Goal: Task Accomplishment & Management: Manage account settings

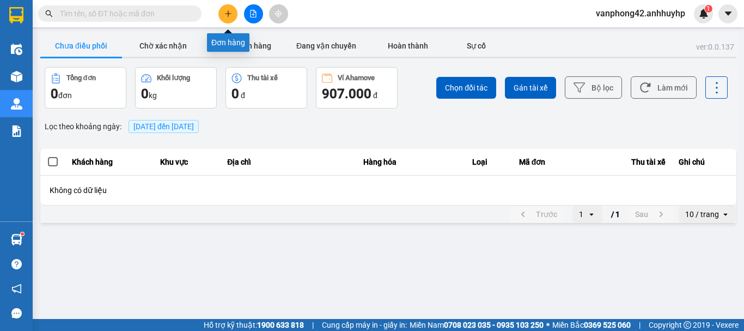
click at [231, 16] on icon "plus" at bounding box center [228, 14] width 8 height 8
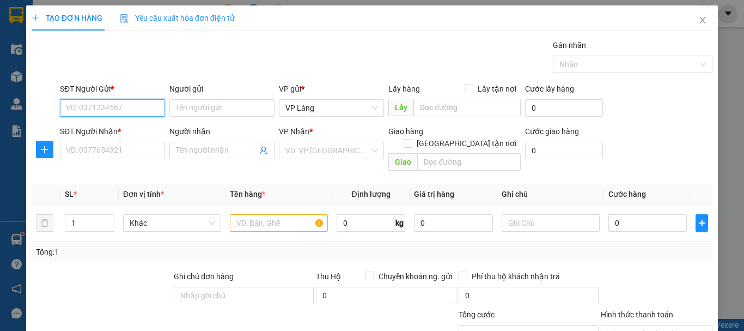
click at [145, 105] on input "SĐT Người Gửi *" at bounding box center [112, 107] width 105 height 17
click at [120, 108] on input "SĐT Người Gửi *" at bounding box center [112, 107] width 105 height 17
click at [125, 126] on div "0972267997 - Anh" at bounding box center [111, 130] width 91 height 12
type input "0972267997"
type input "Anh"
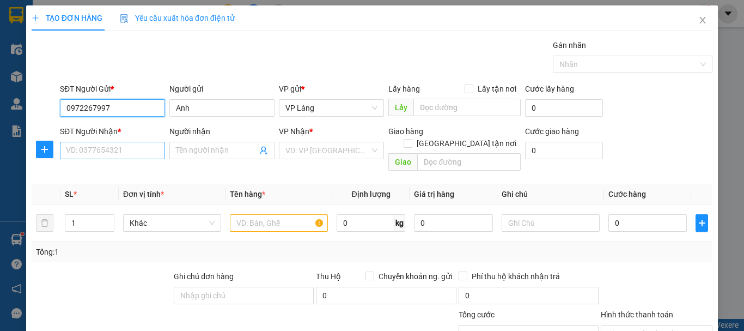
type input "0972267997"
click at [124, 156] on input "SĐT Người Nhận *" at bounding box center [112, 150] width 105 height 17
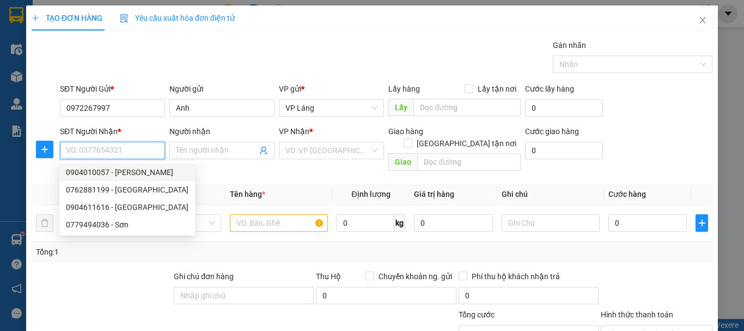
click at [133, 149] on input "SĐT Người Nhận *" at bounding box center [112, 150] width 105 height 17
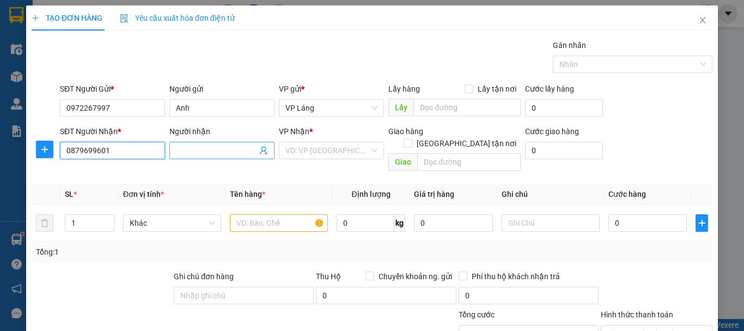
type input "0879699601"
click at [197, 147] on input "Người nhận" at bounding box center [216, 150] width 81 height 12
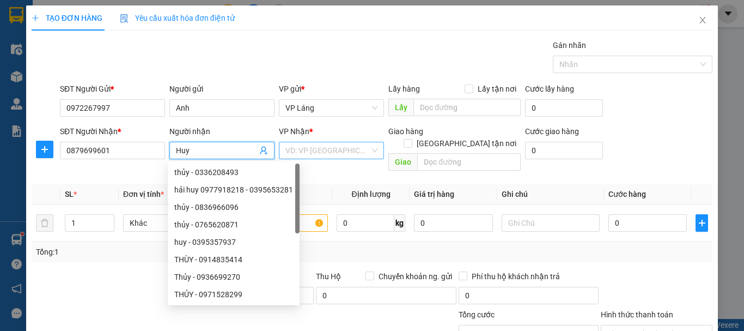
type input "Huy"
click at [352, 150] on input "search" at bounding box center [327, 150] width 84 height 16
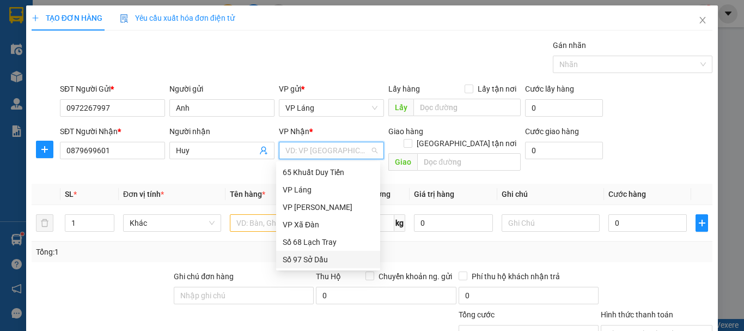
click at [328, 258] on div "Số 97 Sở Dầu" at bounding box center [328, 259] width 91 height 12
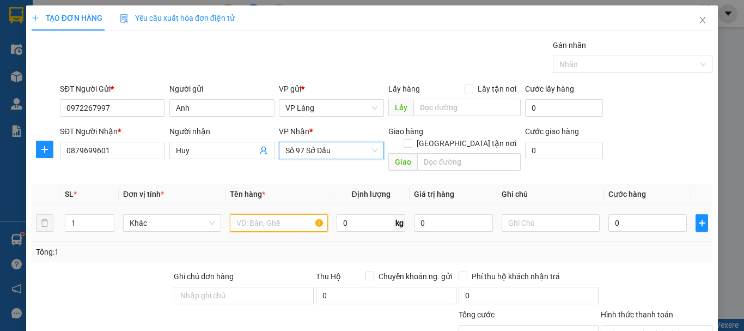
click at [285, 214] on input "text" at bounding box center [279, 222] width 98 height 17
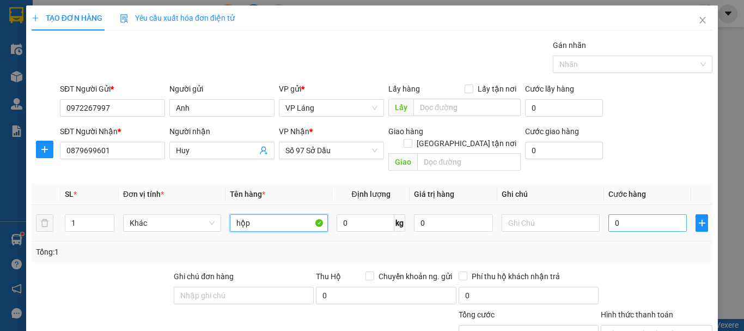
type input "hộp"
click at [627, 214] on input "0" at bounding box center [647, 222] width 78 height 17
type input "4"
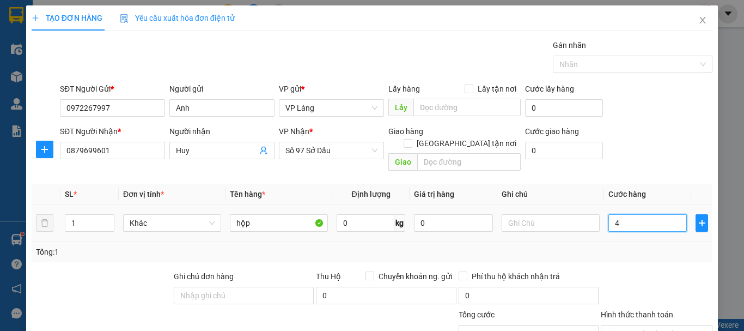
type input "40"
type input "400"
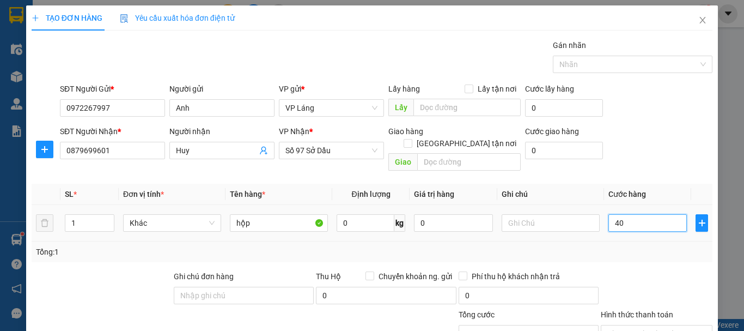
type input "400"
type input "4.000"
type input "40.000"
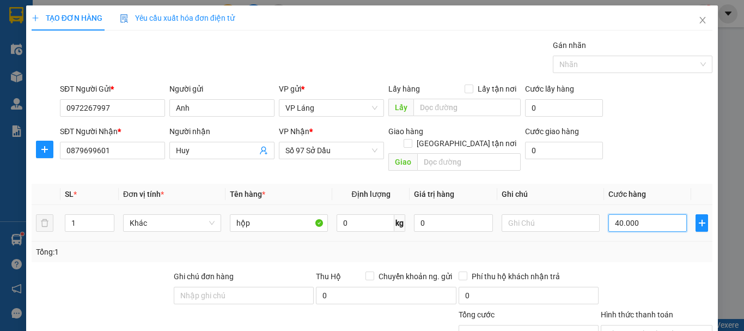
type input "40.000"
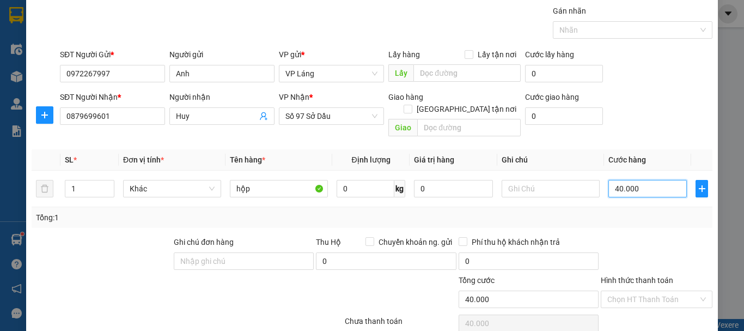
scroll to position [72, 0]
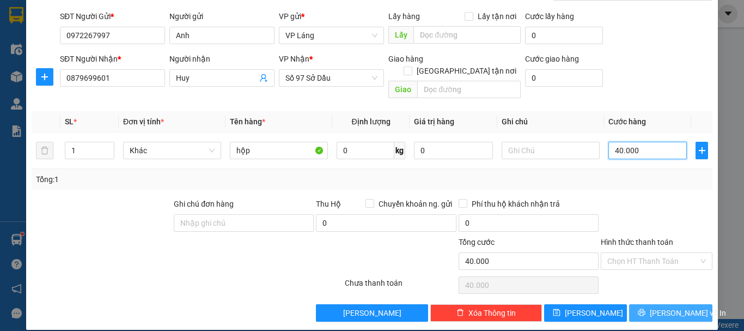
type input "40.000"
click at [663, 307] on span "[PERSON_NAME] và In" at bounding box center [688, 313] width 76 height 12
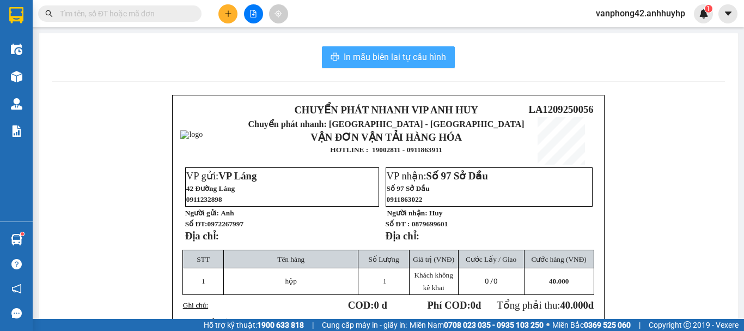
click at [419, 62] on span "In mẫu biên lai tự cấu hình" at bounding box center [395, 57] width 102 height 14
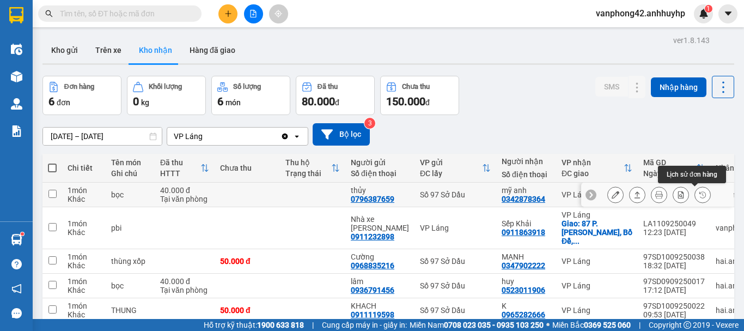
click at [699, 195] on icon at bounding box center [702, 194] width 7 height 7
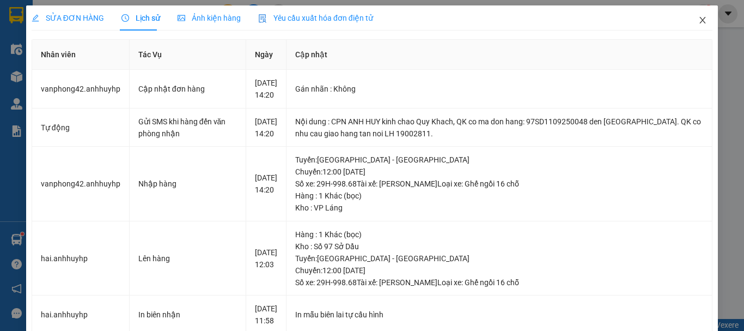
click at [698, 17] on icon "close" at bounding box center [702, 20] width 9 height 9
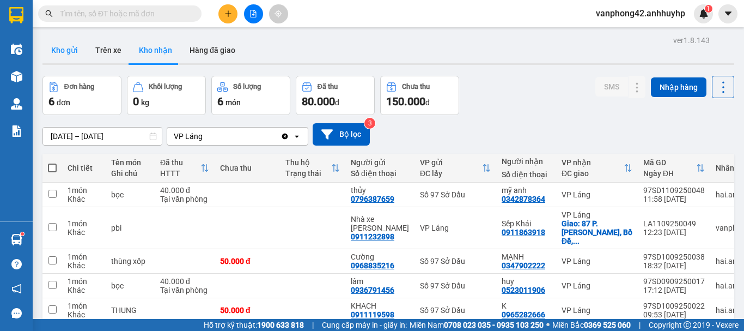
click at [67, 52] on button "Kho gửi" at bounding box center [64, 50] width 44 height 26
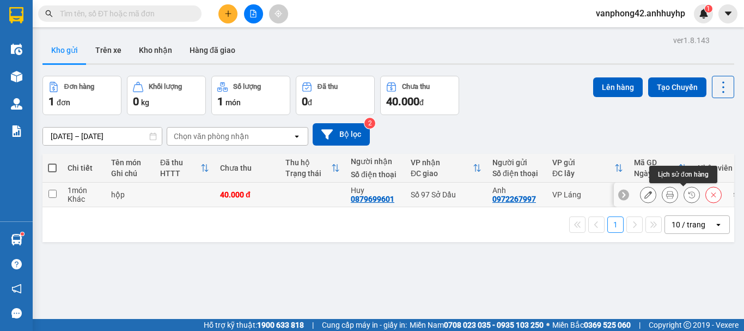
click at [688, 194] on icon at bounding box center [691, 194] width 7 height 7
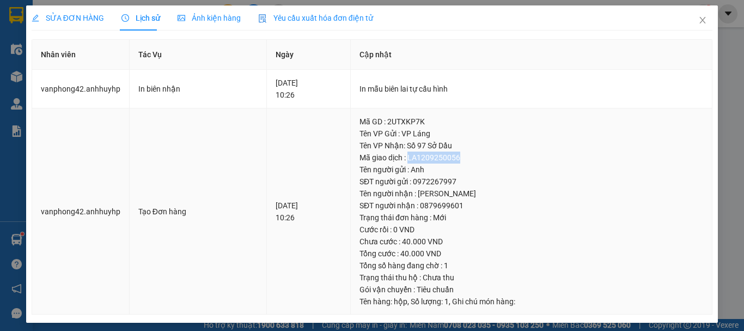
drag, startPoint x: 484, startPoint y: 158, endPoint x: 423, endPoint y: 158, distance: 60.5
click at [423, 158] on div "Mã giao dịch : LA1209250056" at bounding box center [531, 157] width 344 height 12
copy div "LA1209250056"
click at [693, 16] on span "Close" at bounding box center [702, 20] width 31 height 31
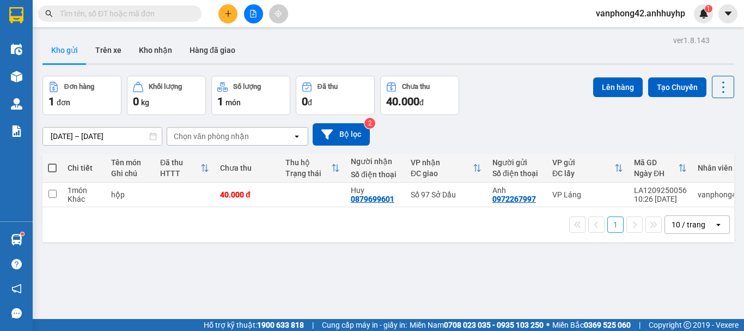
click at [158, 17] on input "text" at bounding box center [124, 14] width 129 height 12
paste input "0788379986"
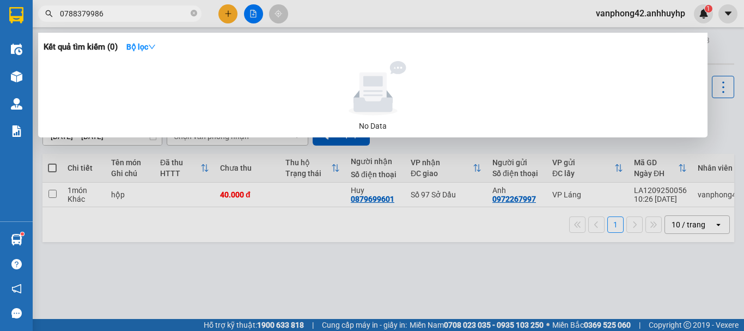
type input "0788379986"
click at [194, 14] on icon "close-circle" at bounding box center [194, 13] width 7 height 7
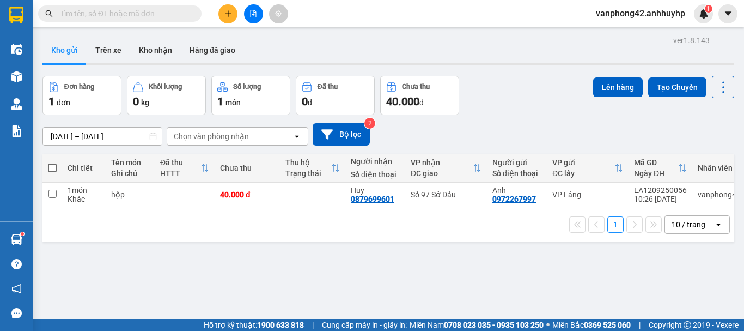
click at [143, 14] on input "text" at bounding box center [124, 14] width 129 height 12
click at [231, 14] on icon "plus" at bounding box center [228, 14] width 8 height 8
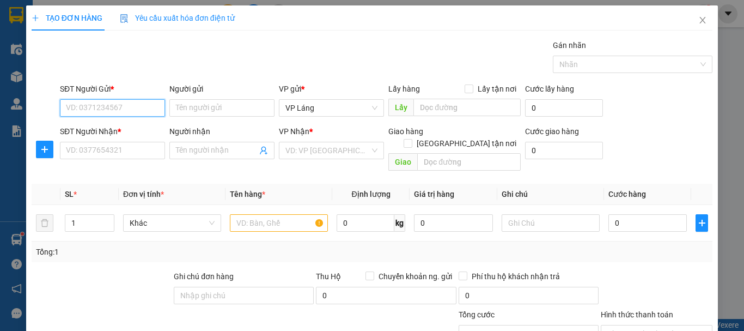
click at [135, 109] on input "SĐT Người Gửi *" at bounding box center [112, 107] width 105 height 17
paste input "0961773693"
type input "0961773693"
click at [138, 128] on div "0961773693 - Phương Thảo" at bounding box center [119, 130] width 107 height 12
type input "[PERSON_NAME]"
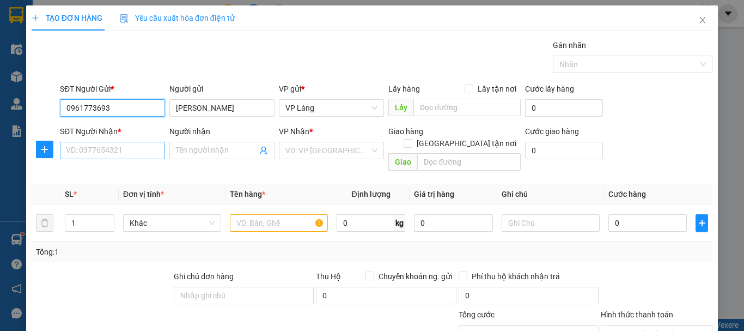
type input "0961773693"
click at [118, 148] on input "SĐT Người Nhận *" at bounding box center [112, 150] width 105 height 17
click at [124, 151] on input "SĐT Người Nhận *" at bounding box center [112, 150] width 105 height 17
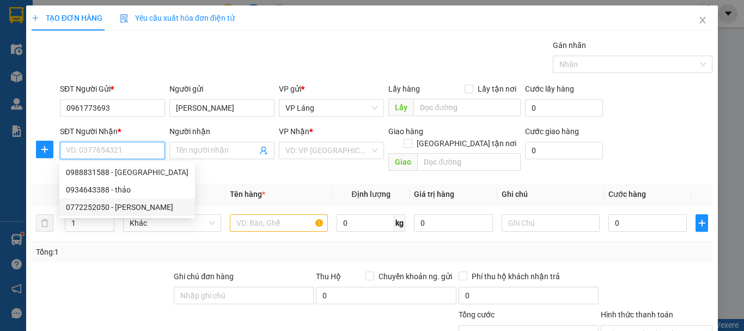
paste input "0788379986"
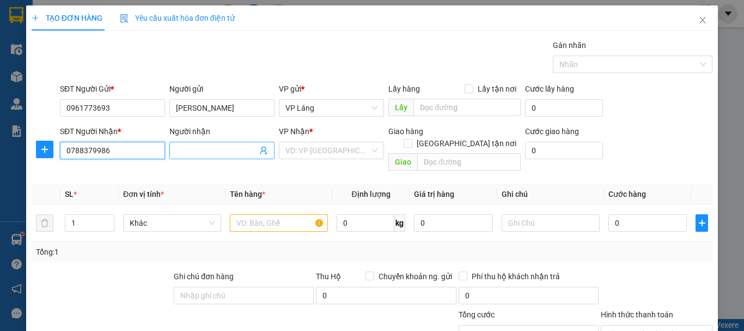
type input "0788379986"
click at [230, 150] on input "Người nhận" at bounding box center [216, 150] width 81 height 12
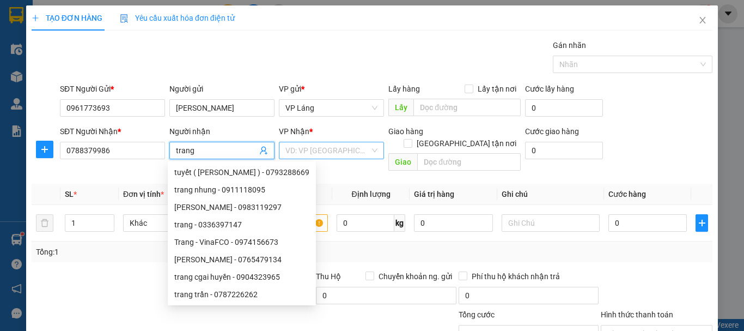
type input "trang"
click at [354, 154] on input "search" at bounding box center [327, 150] width 84 height 16
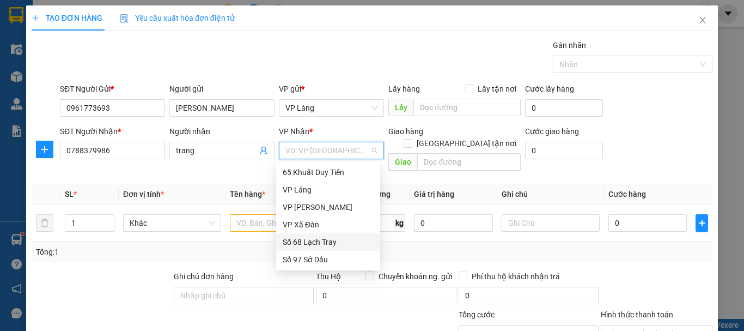
click at [325, 245] on div "Số 68 Lạch Tray" at bounding box center [328, 242] width 91 height 12
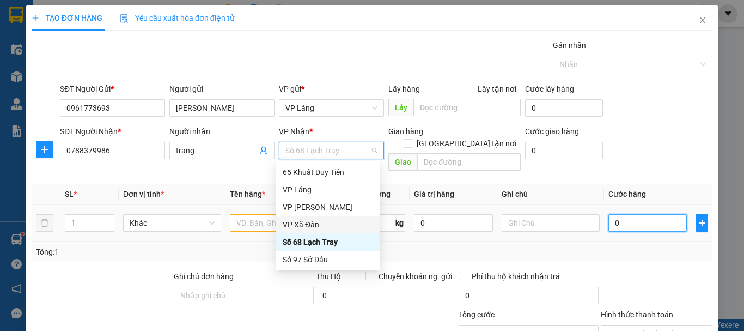
click at [655, 216] on input "0" at bounding box center [647, 222] width 78 height 17
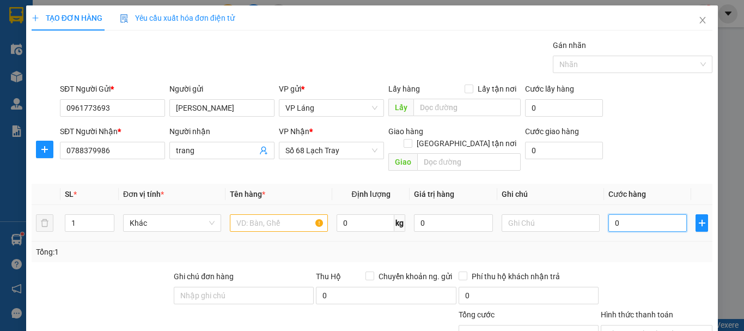
type input "6"
type input "60"
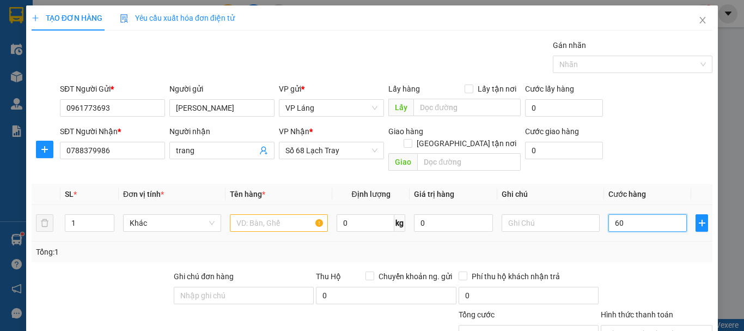
type input "60"
type input "600"
type input "6.000"
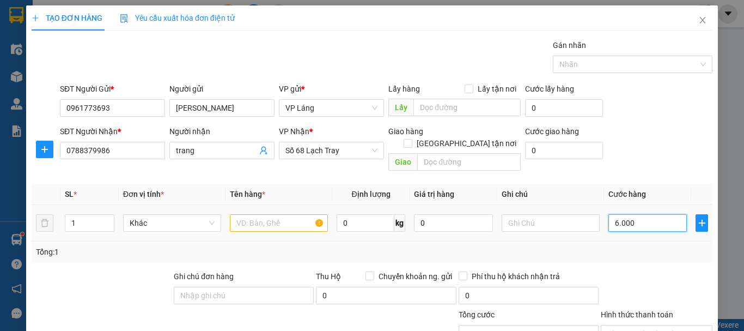
type input "6.000"
type input "60.000"
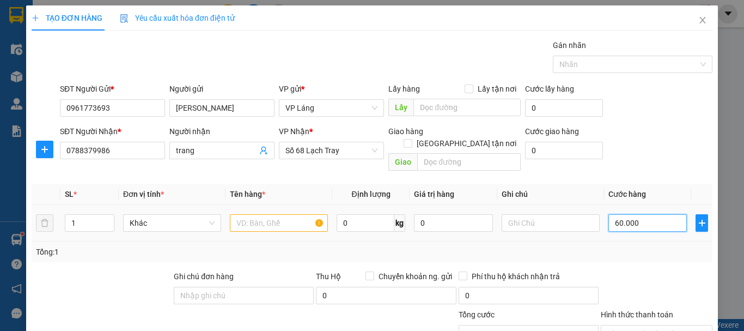
type input "60.000"
click at [268, 214] on input "text" at bounding box center [279, 222] width 98 height 17
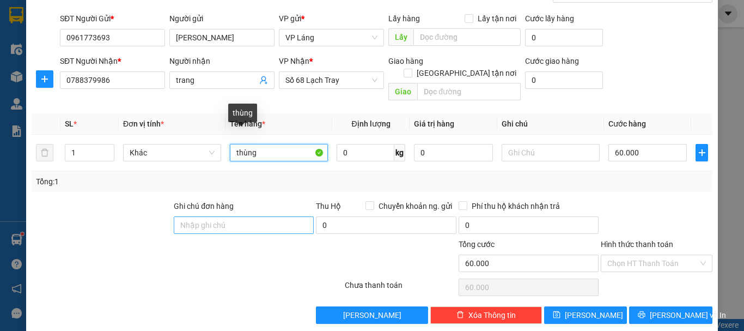
scroll to position [72, 0]
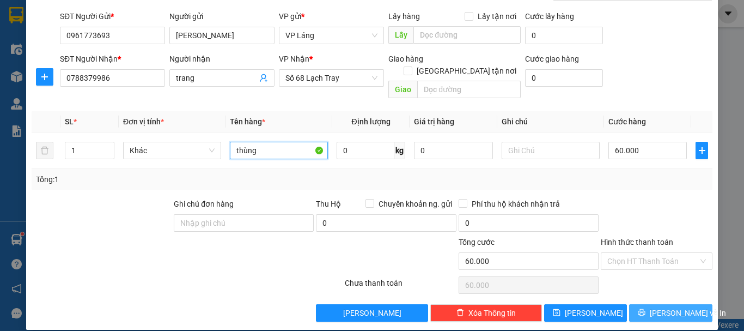
type input "thùng"
click at [673, 307] on span "[PERSON_NAME] và In" at bounding box center [688, 313] width 76 height 12
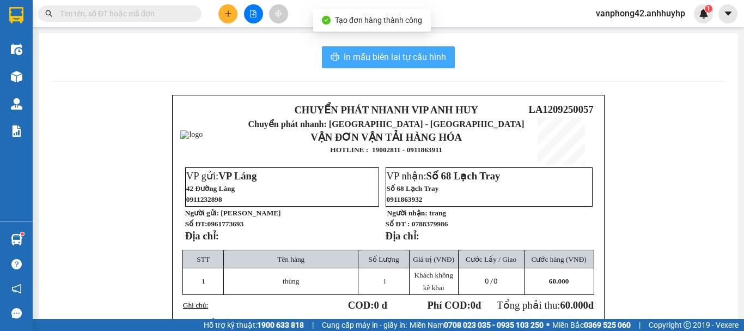
click at [399, 59] on span "In mẫu biên lai tự cấu hình" at bounding box center [395, 57] width 102 height 14
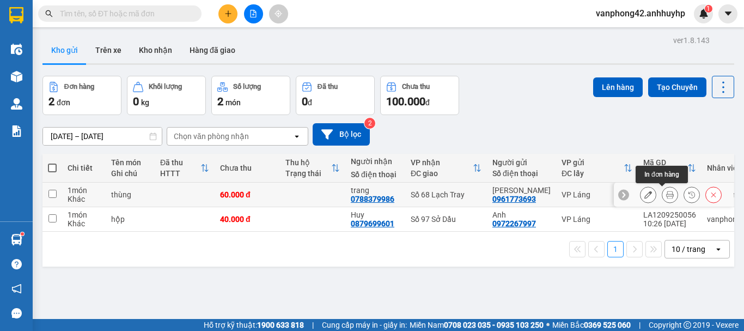
click at [666, 198] on icon at bounding box center [670, 195] width 8 height 8
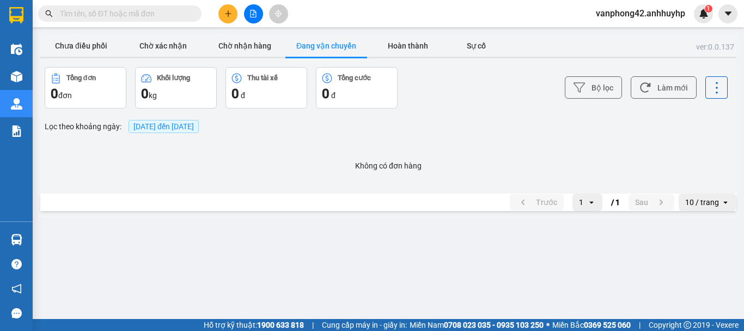
click at [96, 16] on input "text" at bounding box center [124, 14] width 129 height 12
click at [231, 13] on icon "plus" at bounding box center [228, 14] width 8 height 8
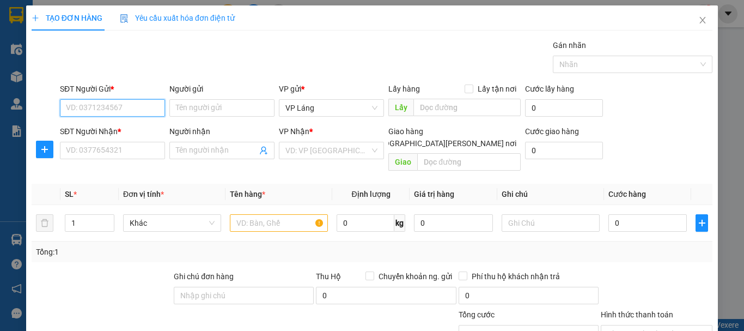
click at [138, 109] on input "SĐT Người Gửi *" at bounding box center [112, 107] width 105 height 17
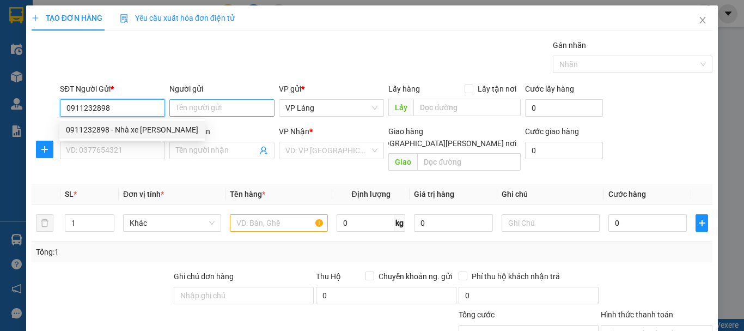
type input "0911232898"
click at [227, 114] on input "Người gửi" at bounding box center [221, 107] width 105 height 17
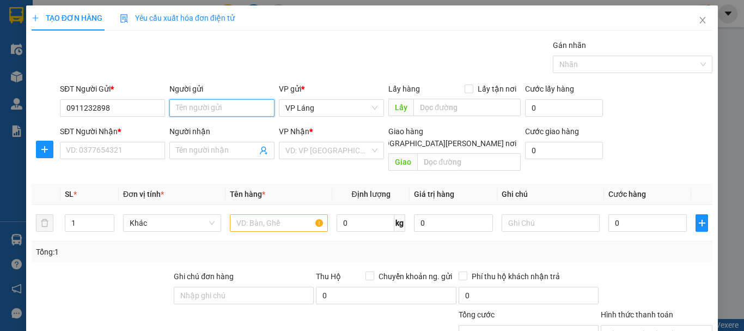
click at [231, 111] on input "Người gửi" at bounding box center [221, 107] width 105 height 17
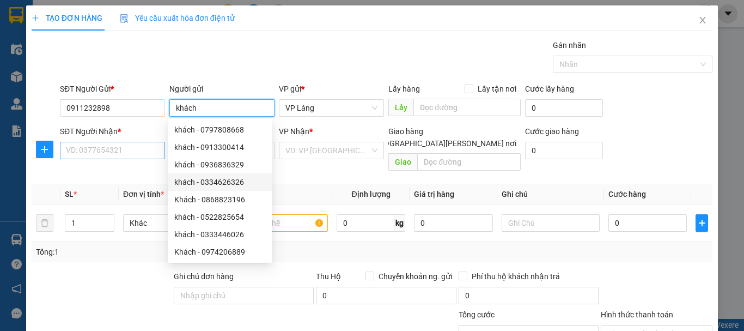
type input "khách"
click at [106, 145] on input "SĐT Người Nhận *" at bounding box center [112, 150] width 105 height 17
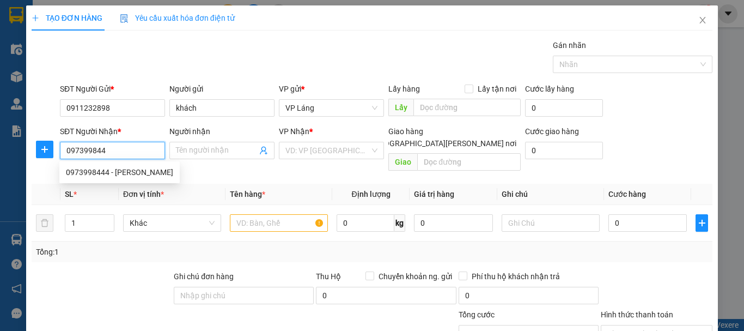
type input "0973998444"
click at [107, 169] on div "0973998444 - tuấn" at bounding box center [119, 172] width 107 height 12
type input "tuấn"
checkbox input "true"
type input "25 P. Ngô Quyền, Tràng Tiền, Hoàn Kiếm, Hà Nội 110118, Việt Nam"
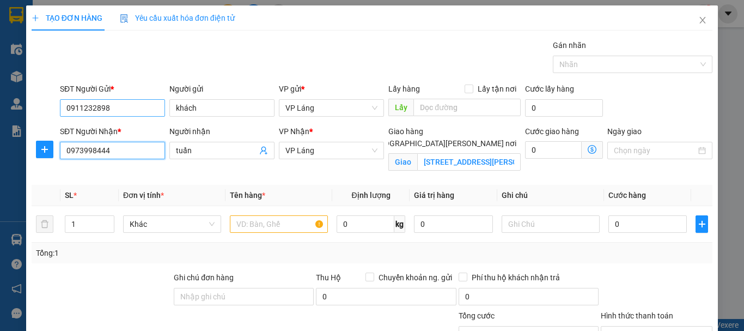
type input "0973998444"
click at [158, 101] on input "0911232898" at bounding box center [112, 107] width 105 height 17
click at [152, 111] on input "0911232898" at bounding box center [112, 107] width 105 height 17
click at [149, 173] on div "SĐT Người Nhận * 0973998444" at bounding box center [112, 150] width 109 height 51
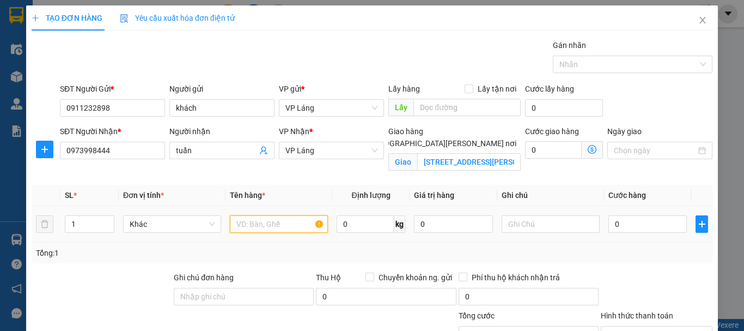
click at [278, 219] on input "text" at bounding box center [279, 223] width 98 height 17
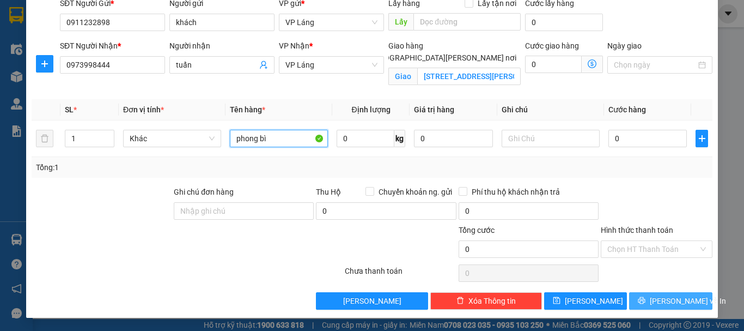
type input "phong bì"
click at [659, 303] on span "[PERSON_NAME] và In" at bounding box center [688, 301] width 76 height 12
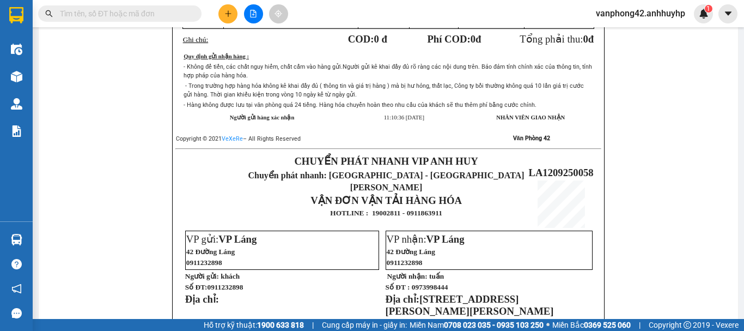
scroll to position [163, 0]
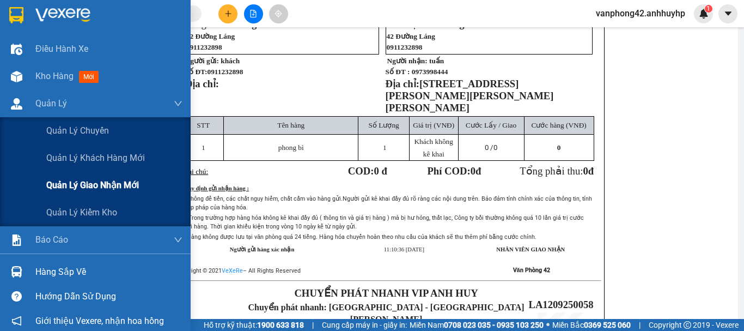
click at [108, 187] on span "Quản lý giao nhận mới" at bounding box center [92, 185] width 93 height 14
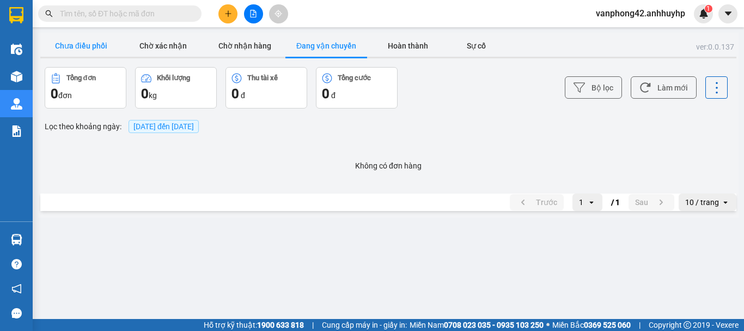
click at [94, 46] on button "Chưa điều phối" at bounding box center [81, 46] width 82 height 22
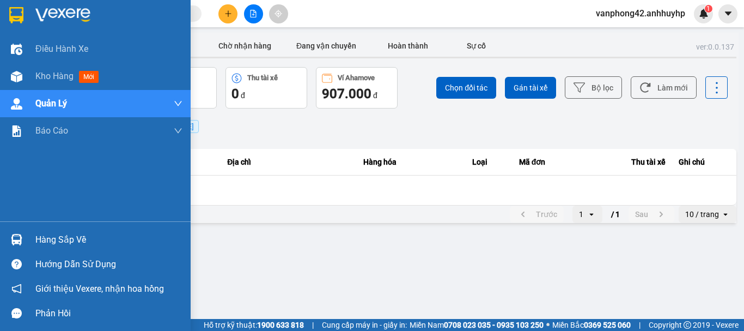
click at [78, 240] on div "Hàng sắp về" at bounding box center [108, 239] width 147 height 16
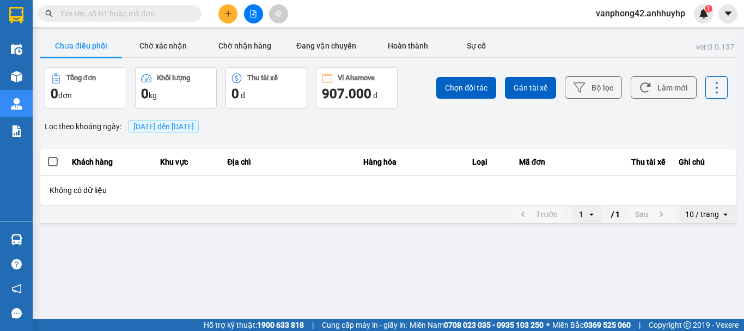
click at [436, 124] on section "Kết quả tìm kiếm ( 0 ) Bộ lọc No Data vanphong42.anhhuyhp 1 Điều hành xe Kho hà…" at bounding box center [372, 165] width 744 height 331
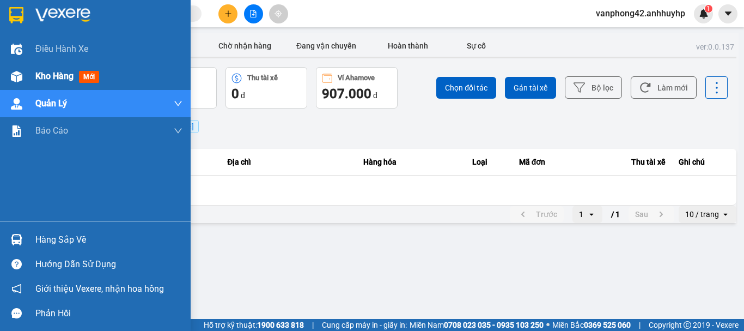
click at [55, 75] on span "Kho hàng" at bounding box center [54, 76] width 38 height 10
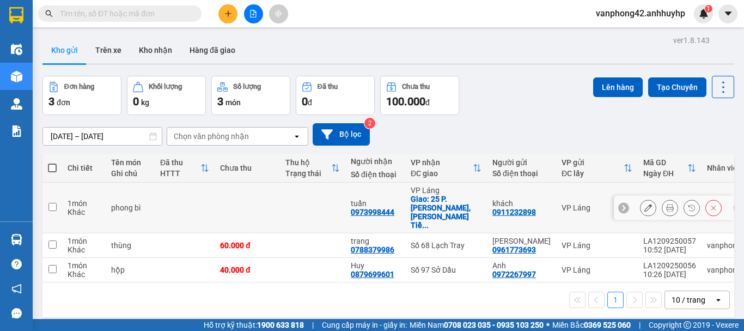
click at [53, 203] on input "checkbox" at bounding box center [52, 207] width 8 height 8
checkbox input "true"
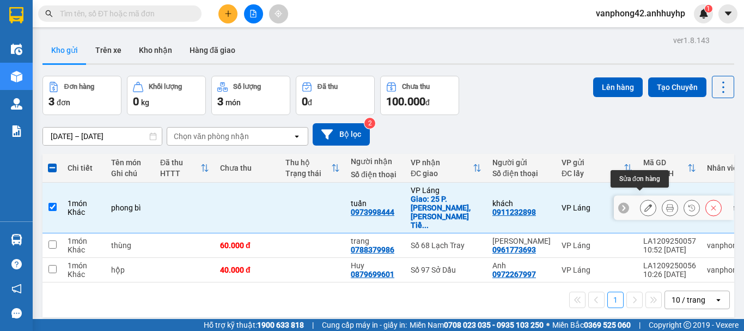
click at [641, 198] on button at bounding box center [648, 207] width 15 height 19
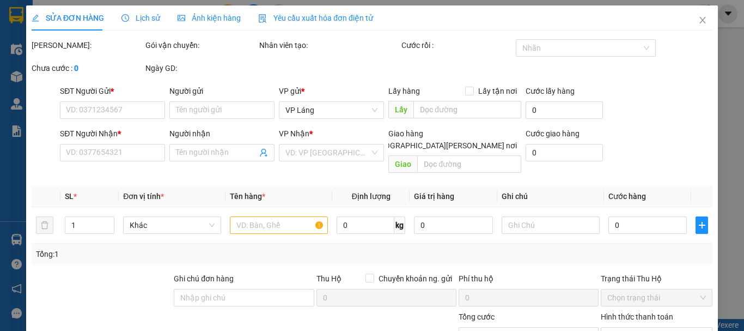
type input "0911232898"
type input "khách"
type input "0973998444"
type input "tuấn"
checkbox input "true"
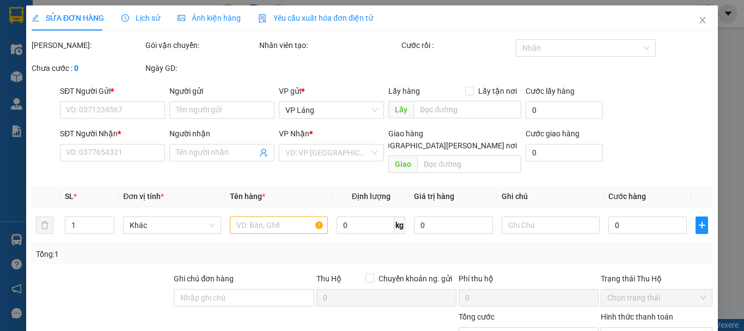
type input "25 P. Ngô Quyền, Tràng Tiền, Hoàn Kiếm, Hà Nội 110118, Việt Nam"
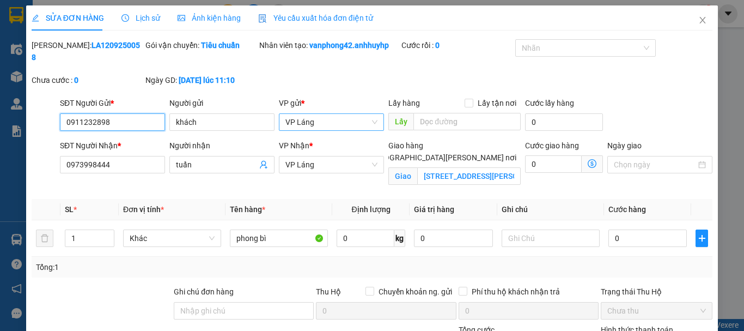
click at [331, 114] on span "VP Láng" at bounding box center [331, 122] width 92 height 16
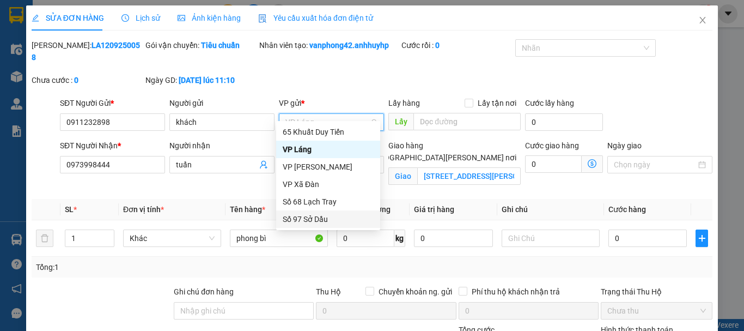
click at [315, 217] on div "Số 97 Sở Dầu" at bounding box center [328, 219] width 91 height 12
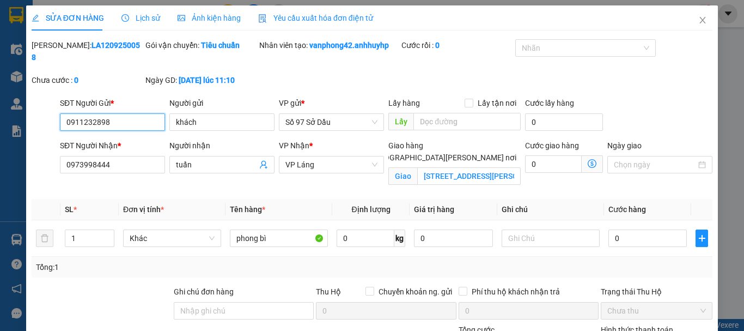
drag, startPoint x: 137, startPoint y: 109, endPoint x: 36, endPoint y: 108, distance: 100.8
click at [36, 108] on div "SĐT Người Gửi * 0911232898 0911232898 Người gửi khách VP gửi * Số 97 Sở Dầu Lấy…" at bounding box center [372, 116] width 683 height 38
type input "0902097959"
click at [14, 237] on div "SỬA ĐƠN HÀNG Lịch sử Ảnh kiện hàng Yêu cầu xuất hóa đơn điện tử Total Paid Fee …" at bounding box center [372, 165] width 744 height 331
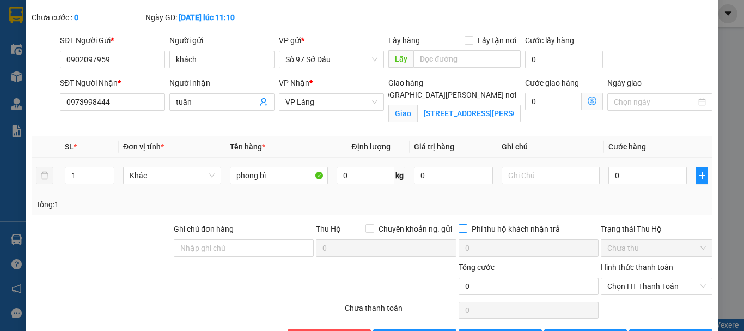
scroll to position [88, 0]
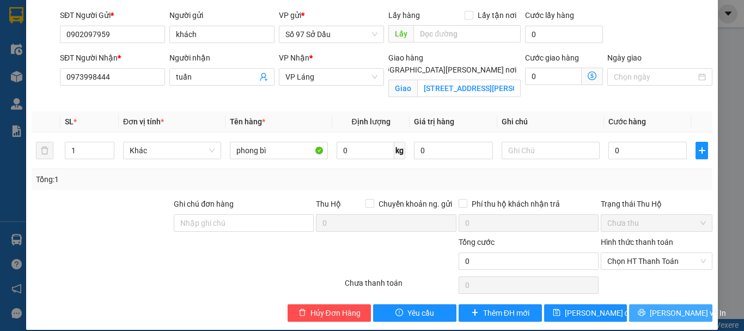
click at [675, 307] on span "[PERSON_NAME] và In" at bounding box center [688, 313] width 76 height 12
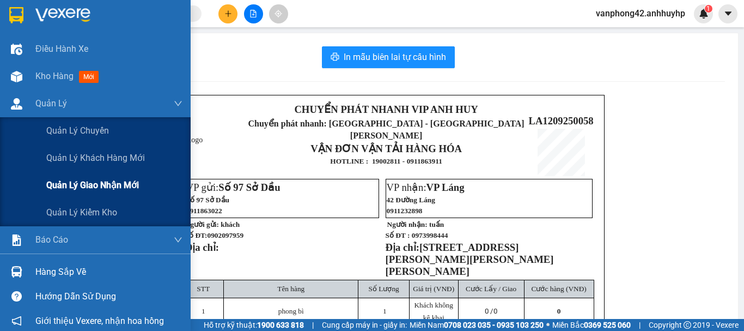
click at [88, 187] on span "Quản lý giao nhận mới" at bounding box center [92, 185] width 93 height 14
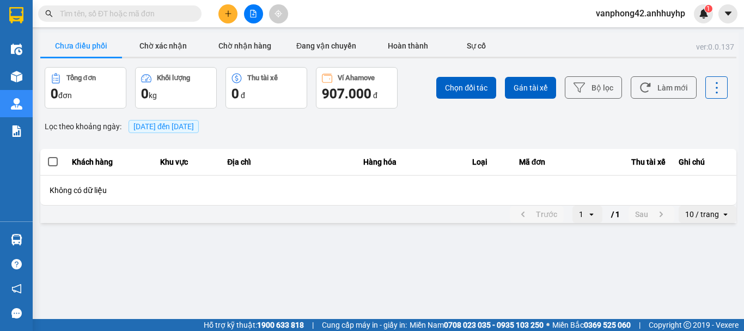
click at [100, 45] on button "Chưa điều phối" at bounding box center [81, 46] width 82 height 22
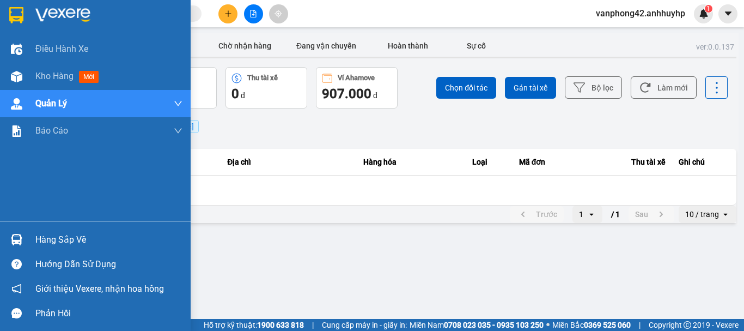
click at [51, 243] on div "Hàng sắp về" at bounding box center [108, 239] width 147 height 16
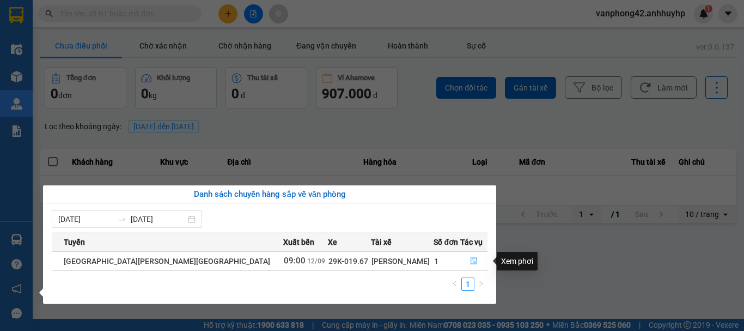
click at [470, 261] on icon "file-done" at bounding box center [474, 261] width 8 height 8
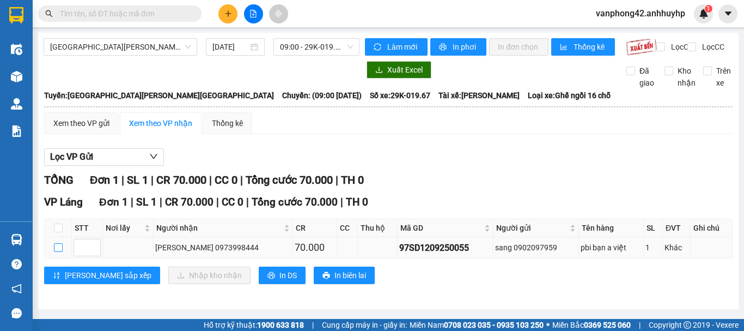
click at [59, 252] on input "checkbox" at bounding box center [58, 247] width 9 height 9
checkbox input "true"
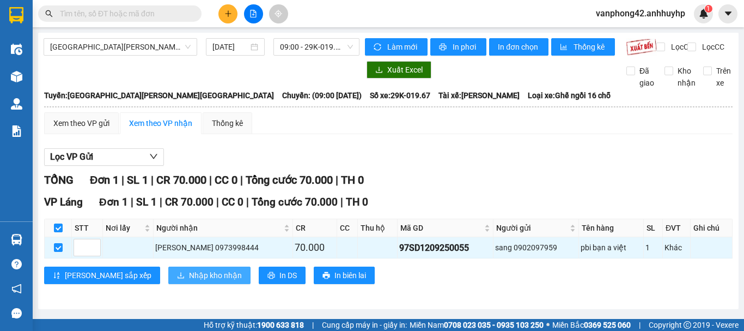
click at [189, 281] on span "Nhập kho nhận" at bounding box center [215, 275] width 53 height 12
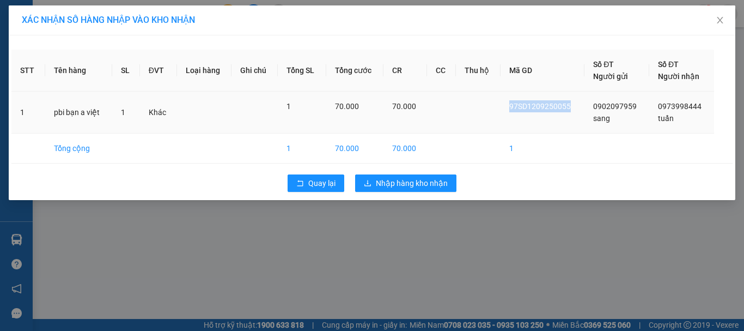
drag, startPoint x: 576, startPoint y: 105, endPoint x: 485, endPoint y: 107, distance: 91.0
click at [485, 107] on tr "1 pbi bạn a việt 1 Khác 1 70.000 70.000 97SD1209250055 0902097959 sang 09739984…" at bounding box center [371, 113] width 721 height 42
copy span "97SD1209250055"
click at [439, 184] on span "Nhập hàng kho nhận" at bounding box center [412, 183] width 72 height 12
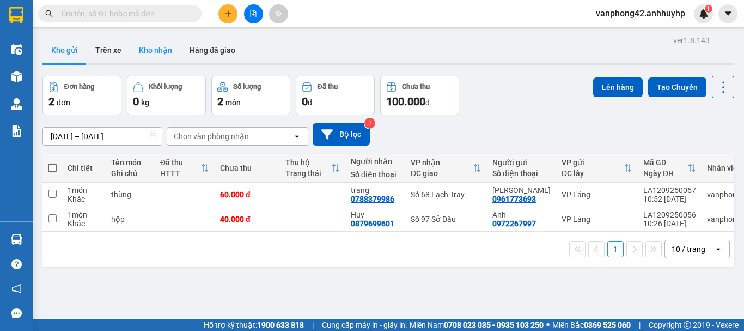
click at [139, 48] on button "Kho nhận" at bounding box center [155, 50] width 51 height 26
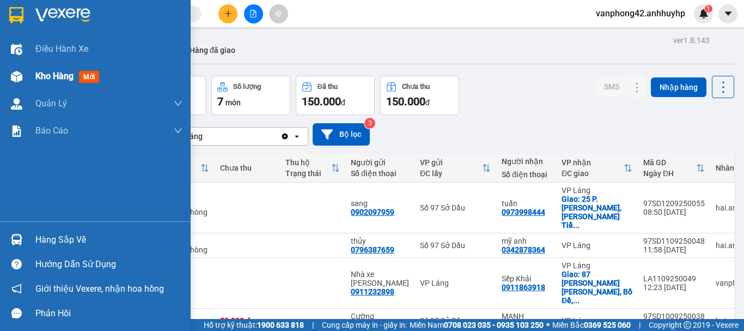
click at [51, 80] on span "Kho hàng" at bounding box center [54, 76] width 38 height 10
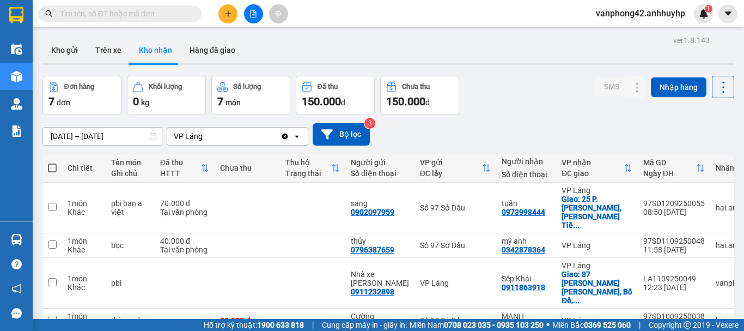
click at [244, 137] on div "VP Láng" at bounding box center [223, 135] width 113 height 17
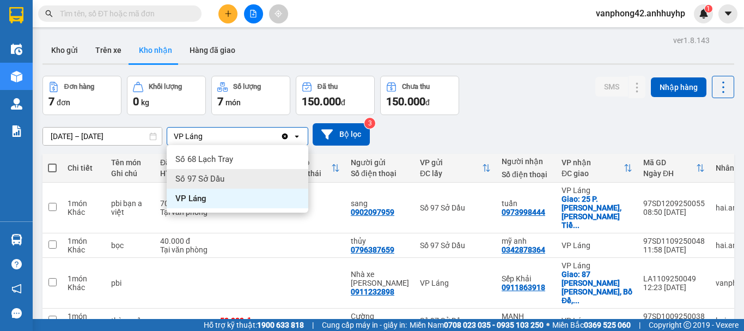
click at [225, 174] on div "Số 97 Sở Dầu" at bounding box center [238, 179] width 142 height 20
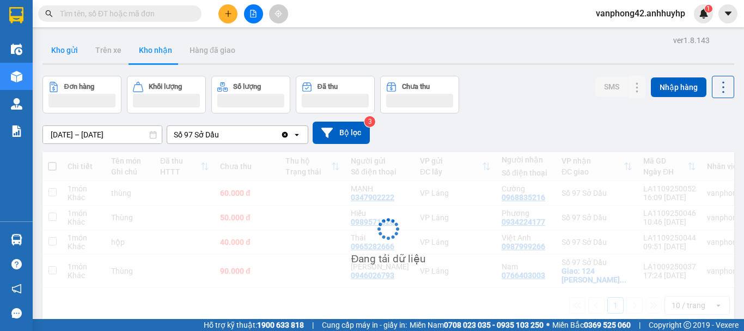
click at [66, 50] on button "Kho gửi" at bounding box center [64, 50] width 44 height 26
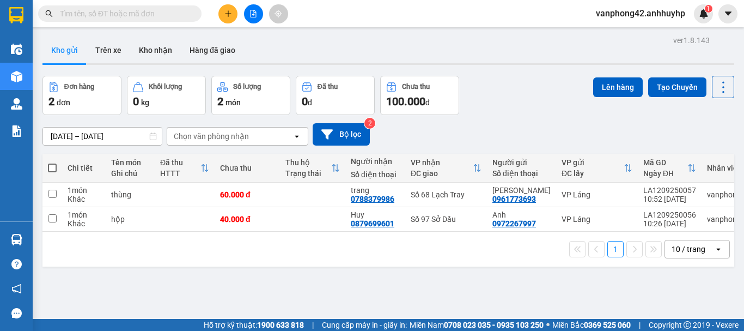
click at [66, 48] on button "Kho gửi" at bounding box center [64, 50] width 44 height 26
click at [66, 50] on button "Kho gửi" at bounding box center [64, 50] width 44 height 26
click at [108, 52] on button "Trên xe" at bounding box center [109, 50] width 44 height 26
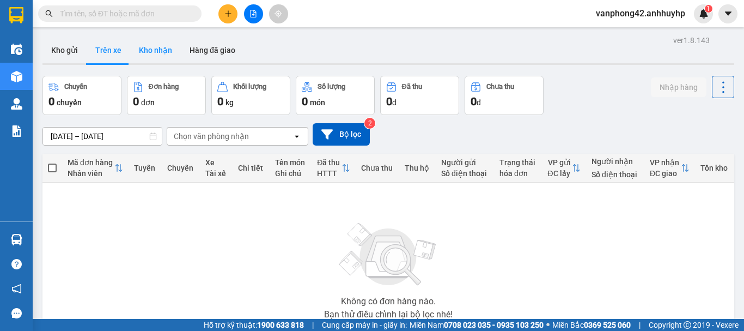
click at [152, 51] on button "Kho nhận" at bounding box center [155, 50] width 51 height 26
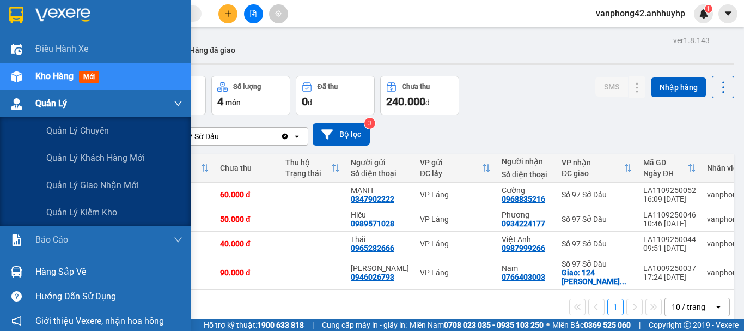
click at [48, 97] on span "Quản Lý" at bounding box center [51, 103] width 32 height 14
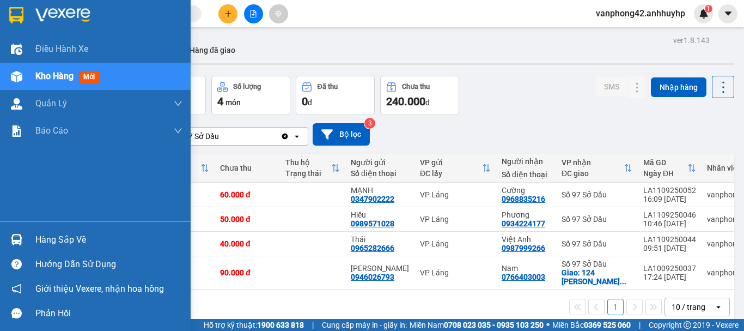
click at [49, 75] on span "Kho hàng" at bounding box center [54, 76] width 38 height 10
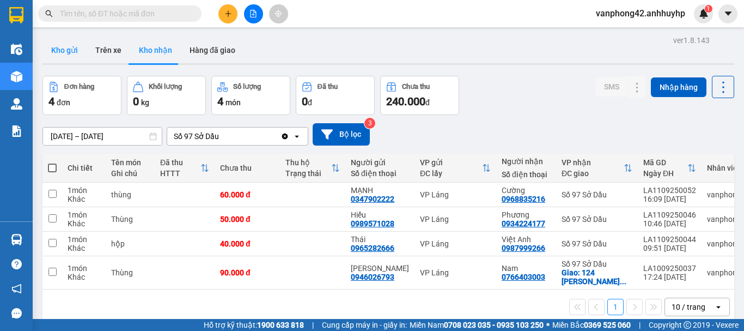
click at [74, 51] on button "Kho gửi" at bounding box center [64, 50] width 44 height 26
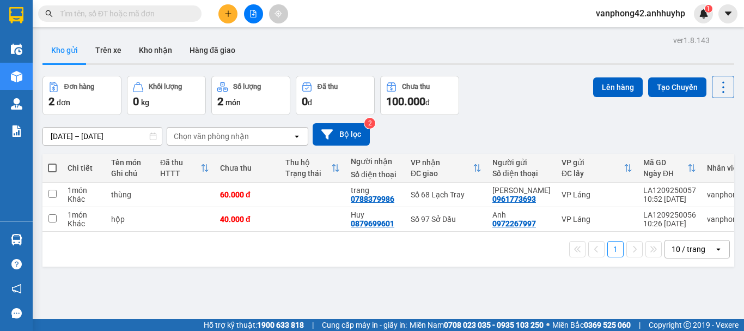
click at [241, 139] on div "Chọn văn phòng nhận" at bounding box center [211, 136] width 75 height 11
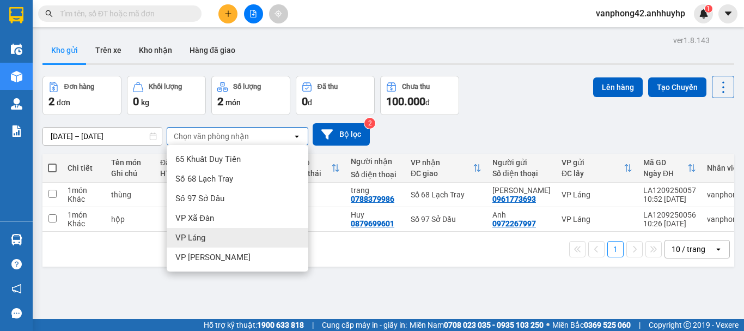
click at [205, 239] on span "VP Láng" at bounding box center [190, 237] width 30 height 11
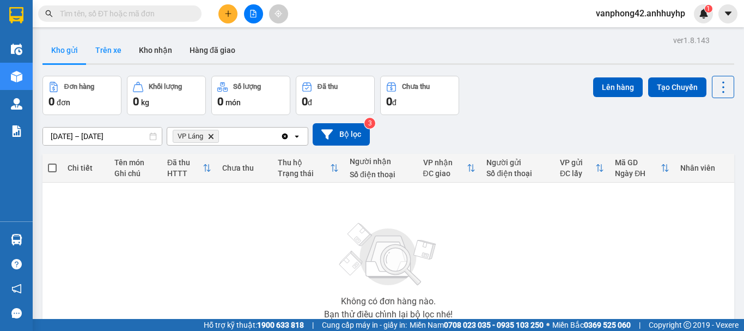
click at [111, 47] on button "Trên xe" at bounding box center [109, 50] width 44 height 26
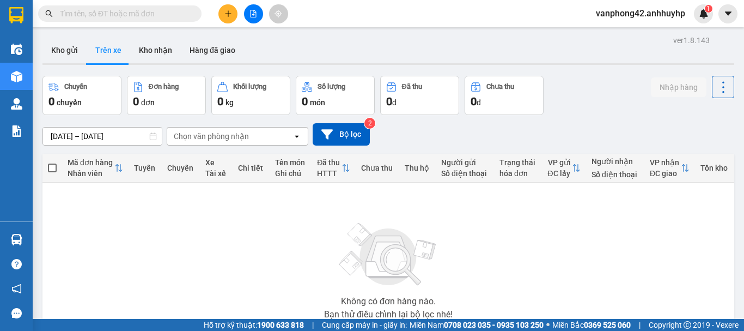
click at [210, 134] on div "Chọn văn phòng nhận" at bounding box center [211, 136] width 75 height 11
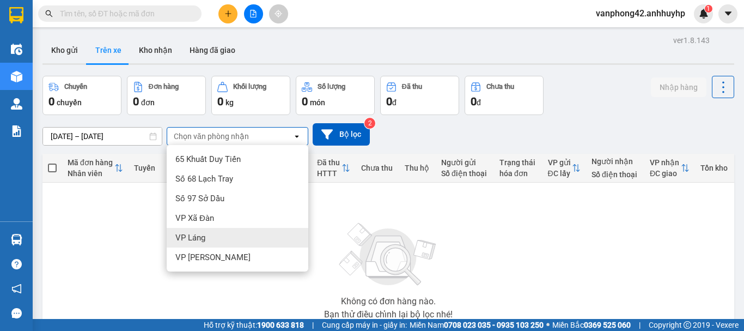
click at [211, 236] on div "VP Láng" at bounding box center [238, 238] width 142 height 20
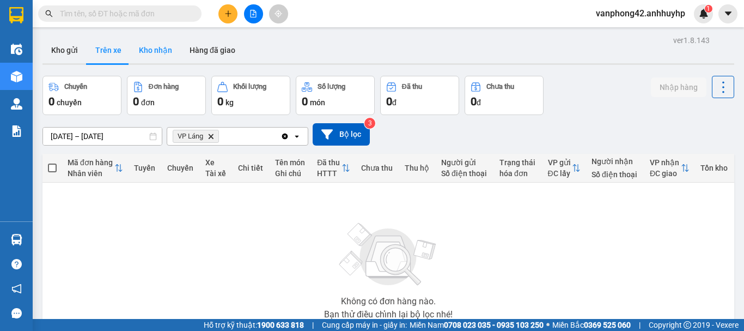
click at [151, 51] on button "Kho nhận" at bounding box center [155, 50] width 51 height 26
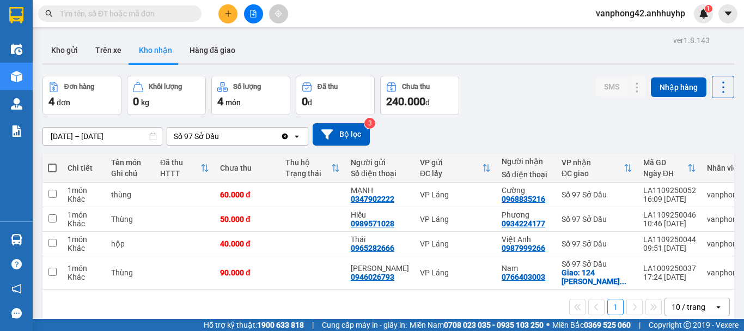
click at [206, 133] on div "Số 97 Sở Dầu" at bounding box center [196, 136] width 45 height 11
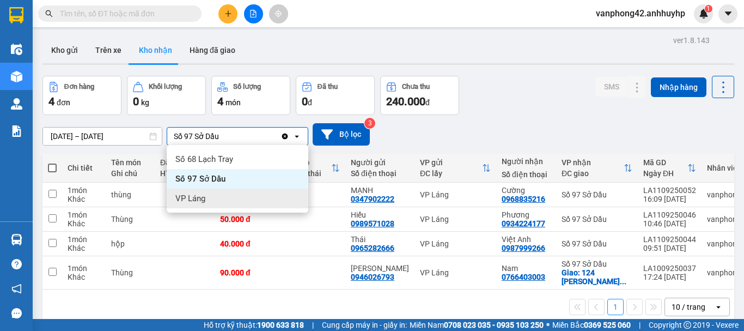
click at [215, 196] on div "VP Láng" at bounding box center [238, 198] width 142 height 20
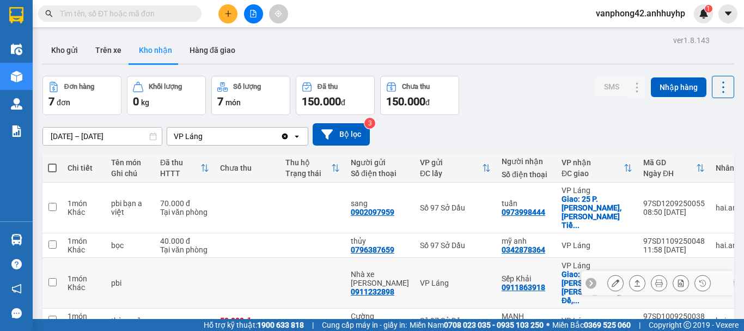
click at [610, 273] on button at bounding box center [615, 282] width 15 height 19
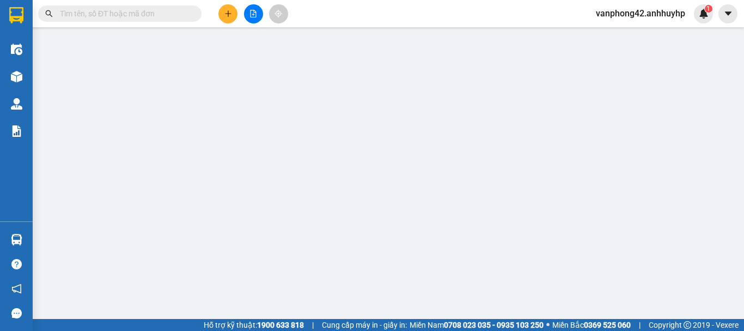
type input "0911232898"
type input "Nhà xe [PERSON_NAME]"
type input "0911863918"
type input "Sếp Khải"
checkbox input "true"
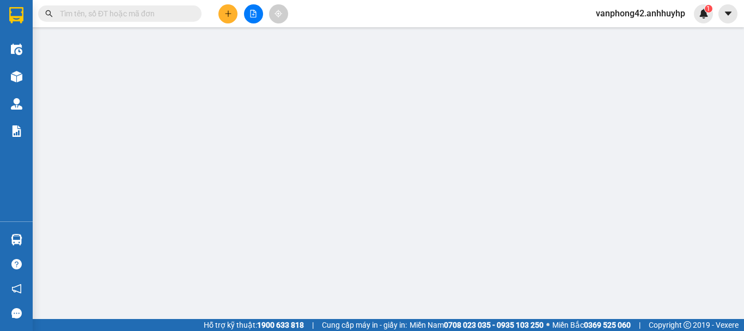
type input "87 P. Hoàng Như Tiếp, Bồ Đề, Long Biên, Hà Nội, Việt Nam"
type input "Hàng Sếp Khải"
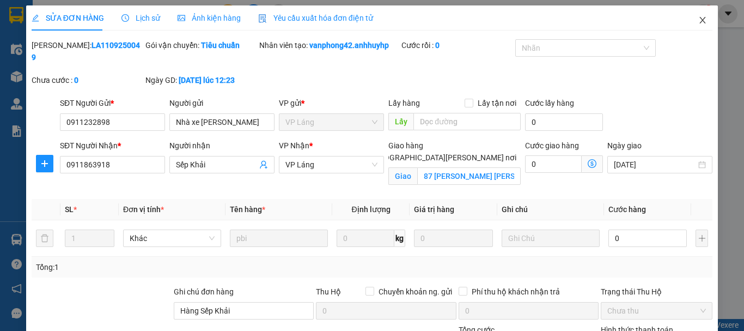
click at [700, 20] on icon "close" at bounding box center [703, 20] width 6 height 7
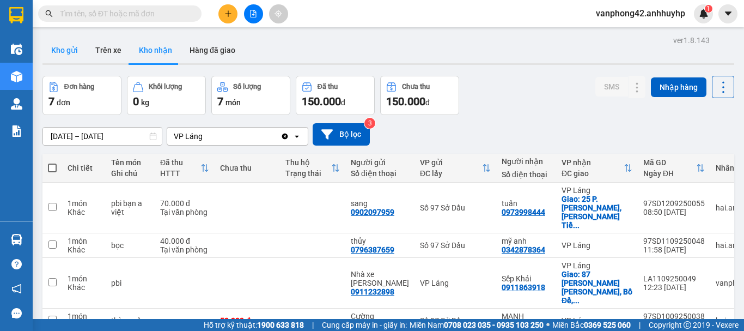
click at [74, 47] on button "Kho gửi" at bounding box center [64, 50] width 44 height 26
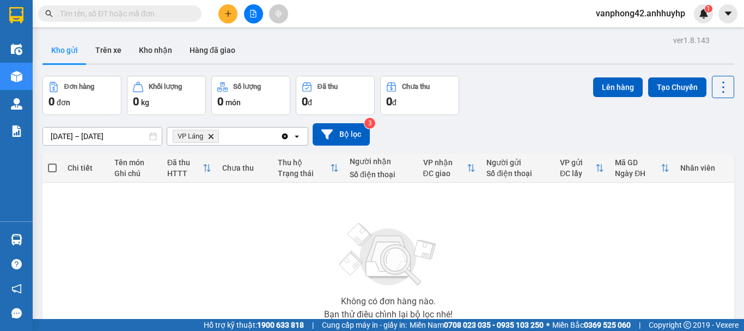
click at [256, 244] on div "Không có đơn hàng nào. Bạn thử điều chỉnh lại bộ lọc nhé!" at bounding box center [388, 267] width 681 height 163
click at [125, 135] on div "ver 1.8.143 Kho gửi Trên xe Kho nhận Hàng đã giao Đơn hàng 0 đơn Khối lượng 0 k…" at bounding box center [388, 212] width 700 height 359
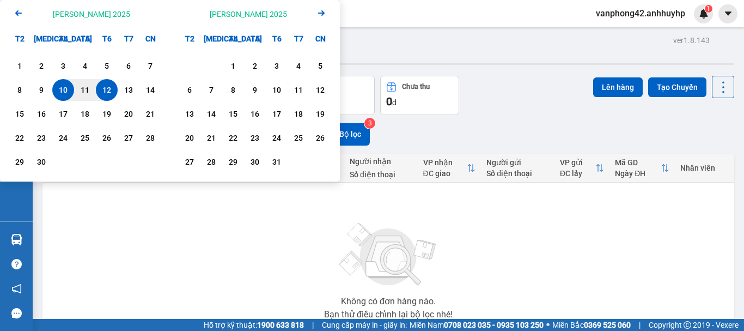
click at [109, 93] on div "12" at bounding box center [106, 89] width 15 height 13
type input "12/09/2025 – / /"
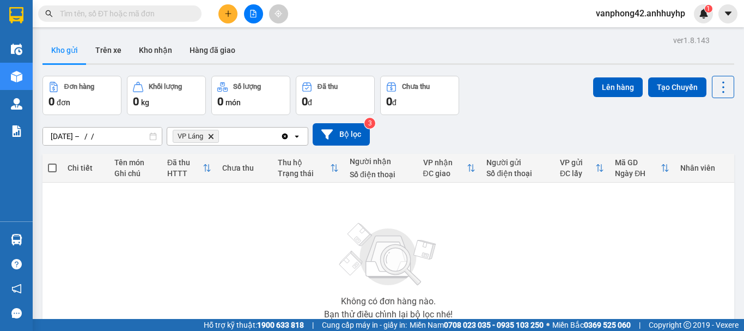
click at [131, 207] on div "Không có đơn hàng nào. Bạn thử điều chỉnh lại bộ lọc nhé!" at bounding box center [388, 267] width 681 height 163
click at [227, 287] on div "Không có đơn hàng nào. Bạn thử điều chỉnh lại bộ lọc nhé!" at bounding box center [388, 267] width 681 height 163
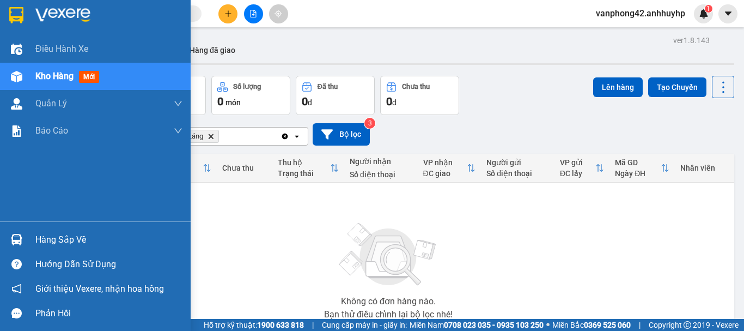
click at [48, 238] on div "Hàng sắp về" at bounding box center [108, 239] width 147 height 16
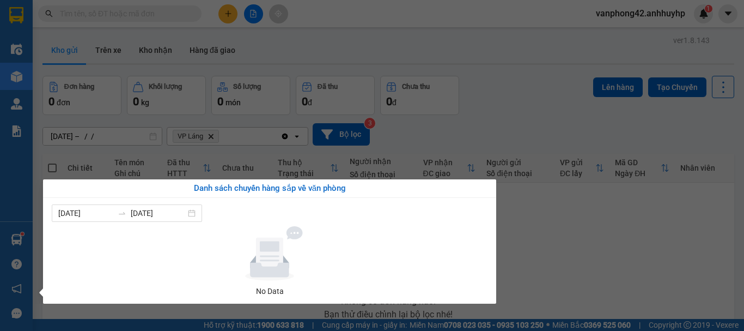
click at [574, 264] on section "Kết quả tìm kiếm ( 0 ) Bộ lọc No Data vanphong42.anhhuyhp 1 Điều hành xe Kho hà…" at bounding box center [372, 165] width 744 height 331
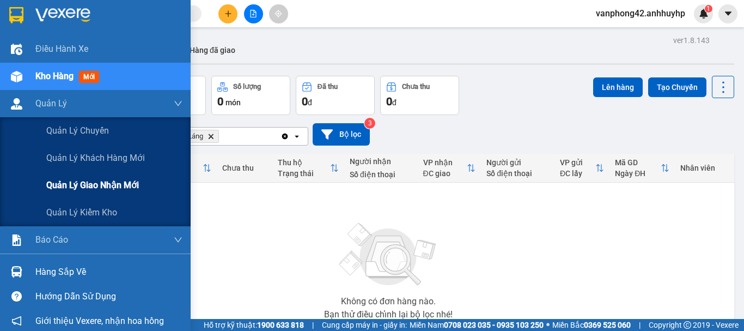
click at [119, 182] on span "Quản lý giao nhận mới" at bounding box center [92, 185] width 93 height 14
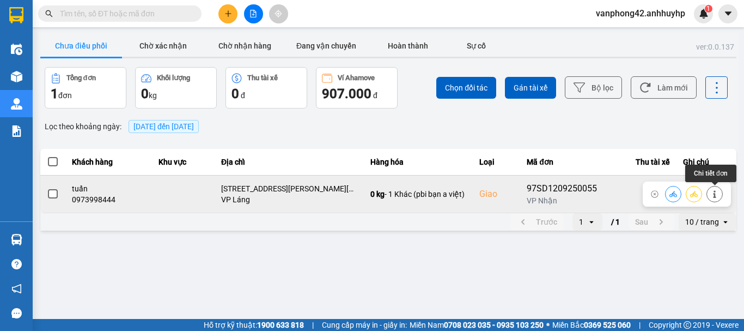
click at [713, 195] on icon at bounding box center [715, 194] width 8 height 8
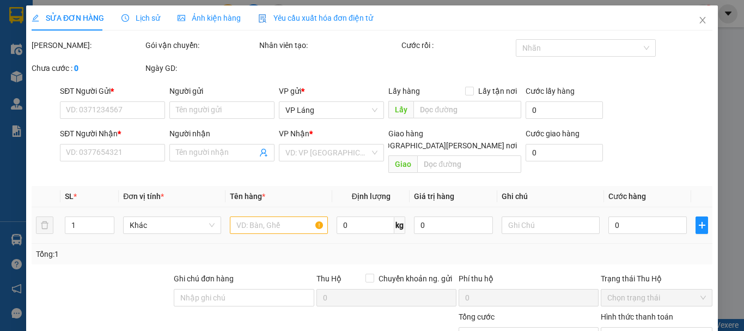
type input "0902097959"
type input "sang"
type input "0973998444"
type input "tuấn"
checkbox input "true"
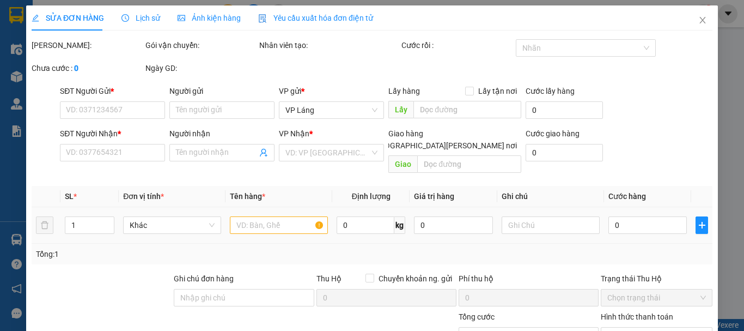
type input "25 P. Ngô Quyền, Tràng Tiền, Hoàn Kiếm, Hà Nội 110118, Việt Nam"
type input "70.000"
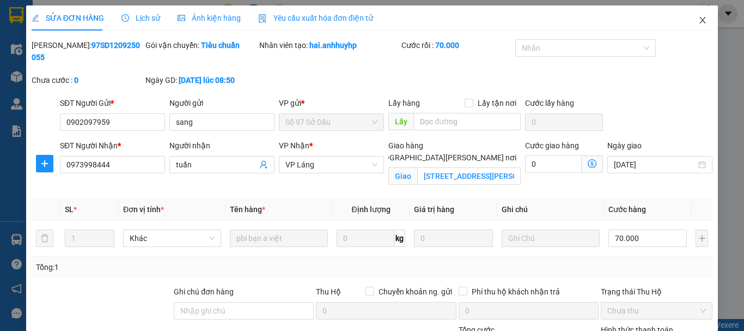
click at [700, 21] on icon "close" at bounding box center [703, 20] width 6 height 7
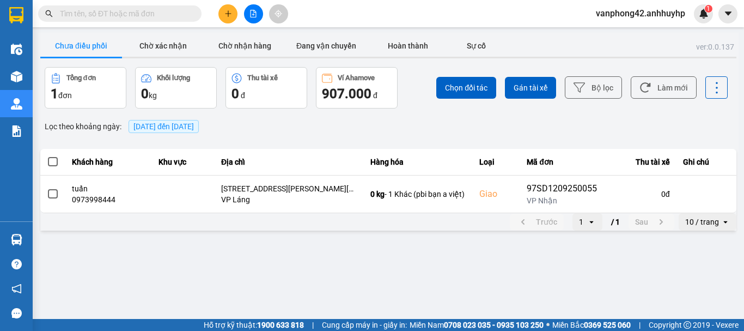
click at [154, 7] on span at bounding box center [119, 13] width 163 height 16
click at [154, 14] on input "text" at bounding box center [124, 14] width 129 height 12
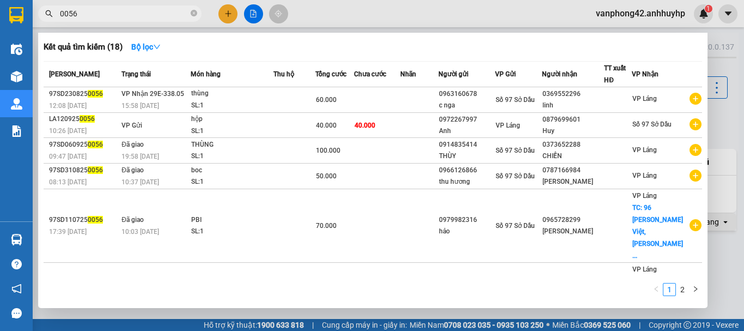
click at [129, 16] on input "0056" at bounding box center [124, 14] width 129 height 12
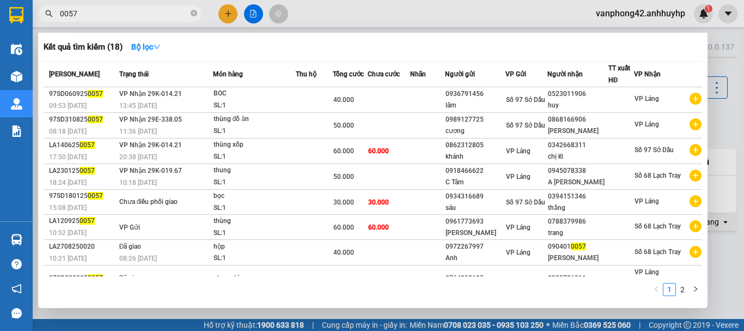
click at [59, 10] on span "0057" at bounding box center [119, 13] width 163 height 16
click at [61, 15] on input "0057" at bounding box center [124, 14] width 129 height 12
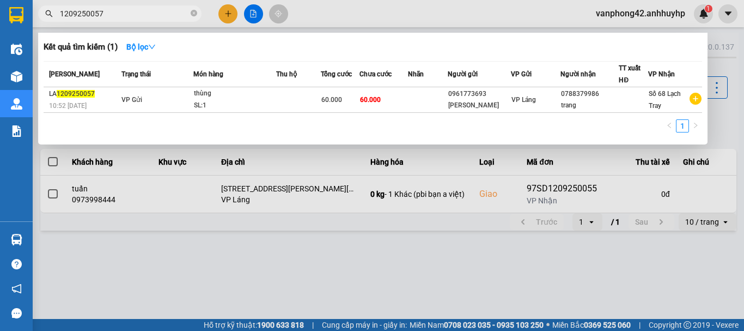
click at [135, 13] on input "1209250057" at bounding box center [124, 14] width 129 height 12
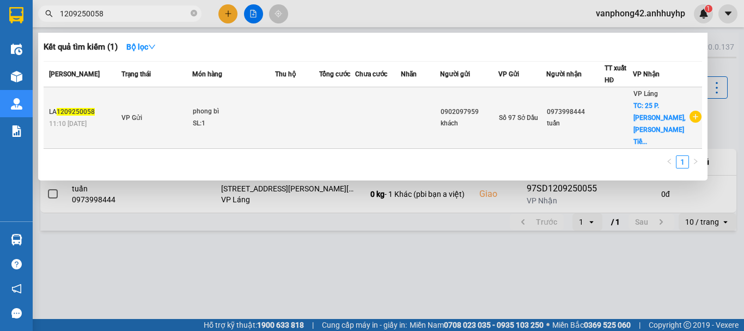
type input "1209250058"
click at [324, 118] on td at bounding box center [336, 118] width 35 height 62
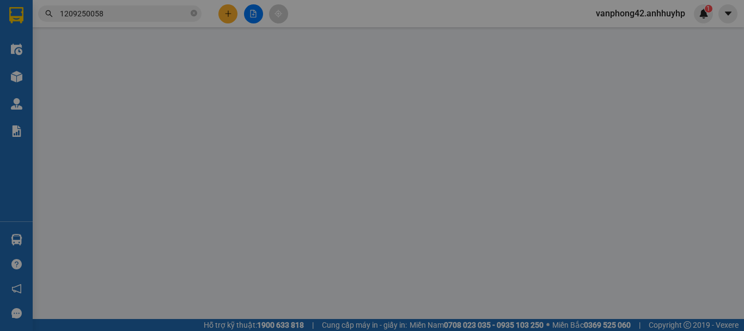
click at [324, 118] on div "VP Láng" at bounding box center [331, 109] width 105 height 17
type input "0902097959"
type input "khách"
type input "0973998444"
type input "tuấn"
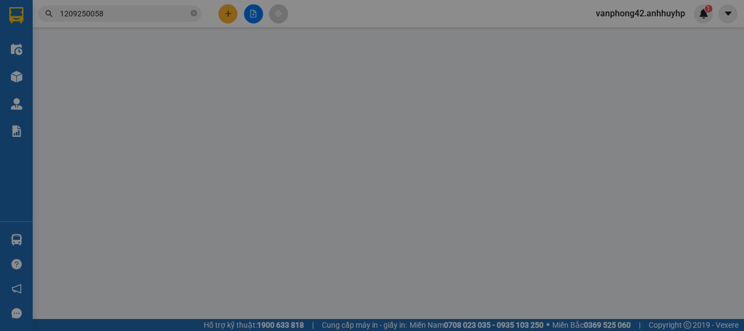
checkbox input "true"
type input "25 P. Ngô Quyền, Tràng Tiền, Hoàn Kiếm, Hà Nội 110118, Việt Nam"
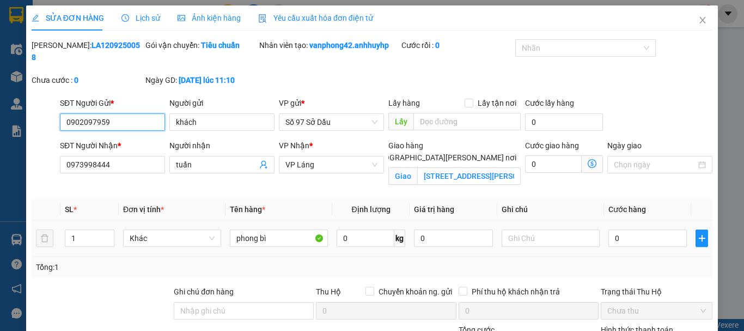
scroll to position [88, 0]
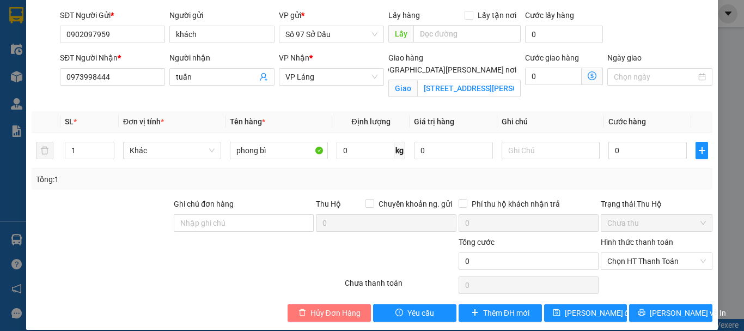
click at [338, 307] on span "Hủy Đơn Hàng" at bounding box center [335, 313] width 50 height 12
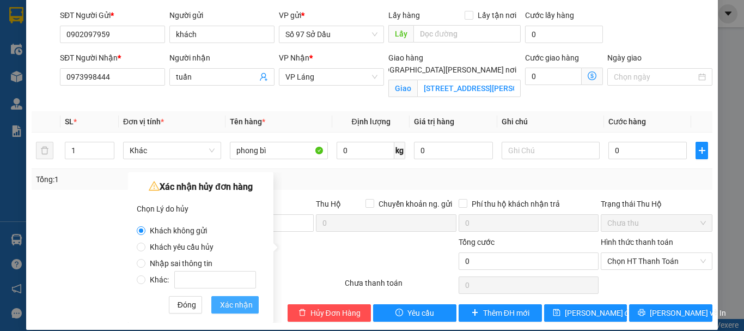
click at [233, 302] on span "Xác nhận" at bounding box center [236, 304] width 33 height 12
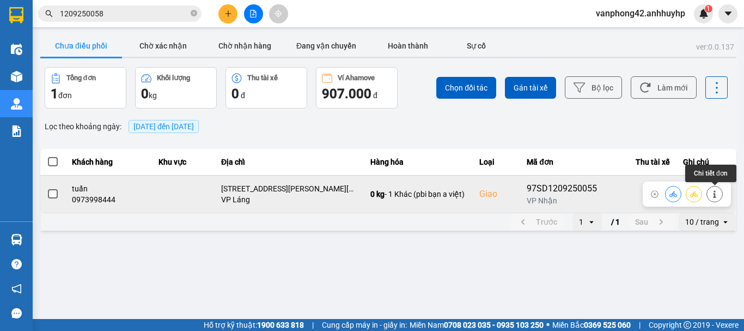
click at [716, 193] on icon at bounding box center [715, 194] width 8 height 8
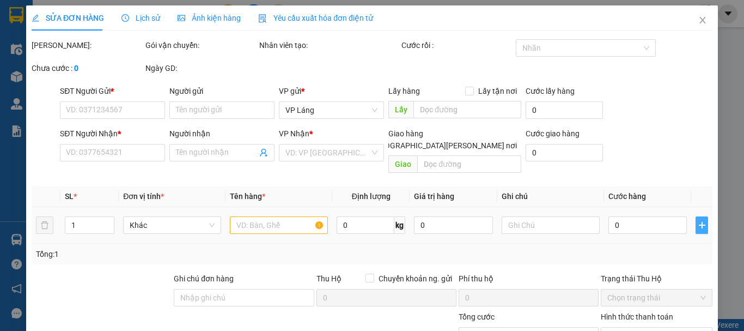
type input "0902097959"
type input "sang"
type input "0973998444"
type input "tuấn"
checkbox input "true"
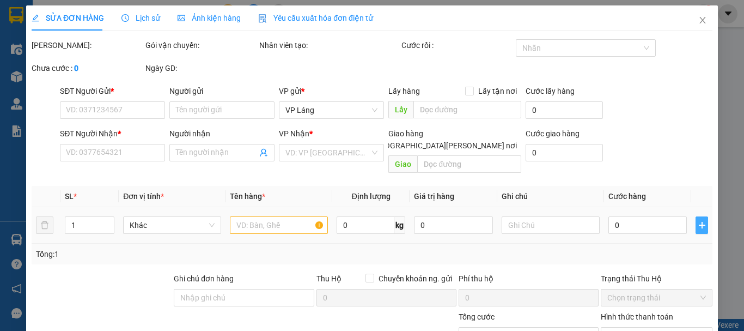
type input "25 P. Ngô Quyền, Tràng Tiền, Hoàn Kiếm, Hà Nội 110118, Việt Nam"
type input "70.000"
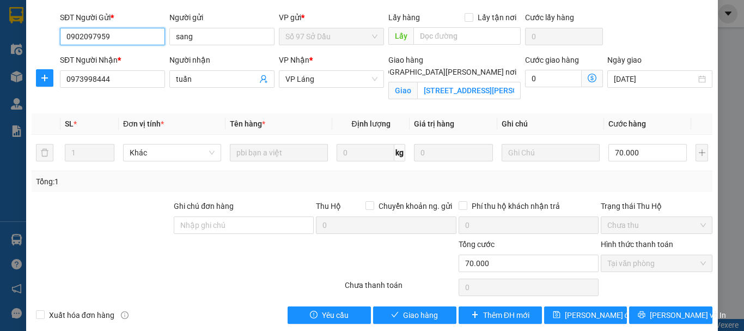
scroll to position [88, 0]
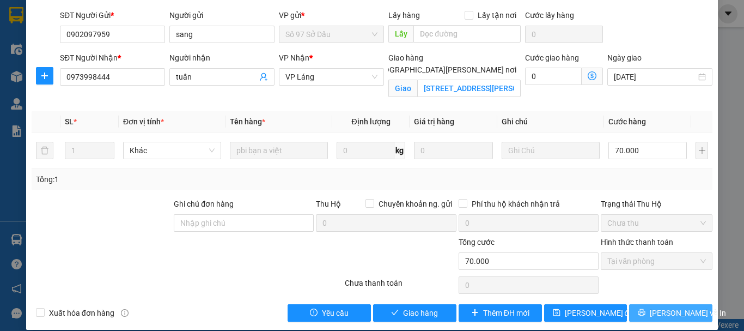
click at [678, 307] on span "[PERSON_NAME] và In" at bounding box center [688, 313] width 76 height 12
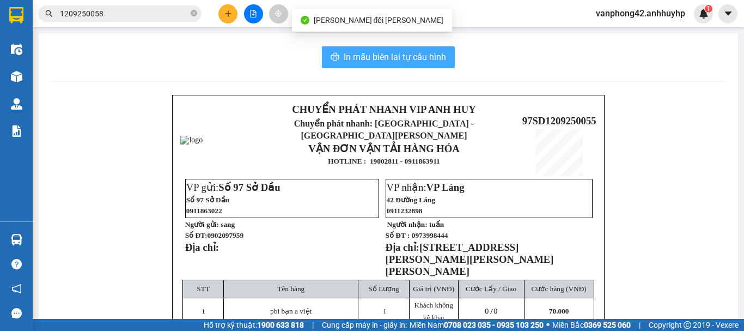
click at [419, 57] on span "In mẫu biên lai tự cấu hình" at bounding box center [395, 57] width 102 height 14
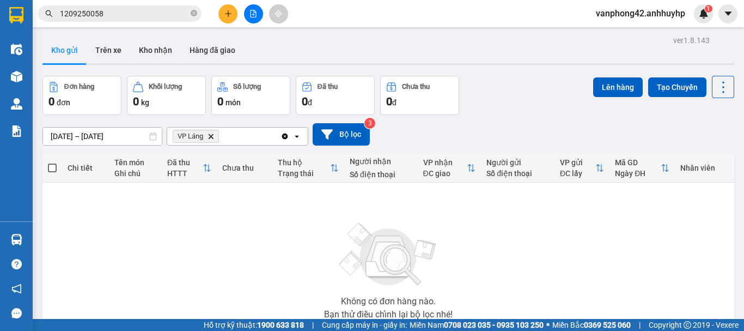
click at [602, 249] on div "Không có đơn hàng nào. Bạn thử điều chỉnh lại bộ lọc nhé!" at bounding box center [388, 267] width 681 height 163
click at [225, 13] on icon "plus" at bounding box center [228, 14] width 8 height 8
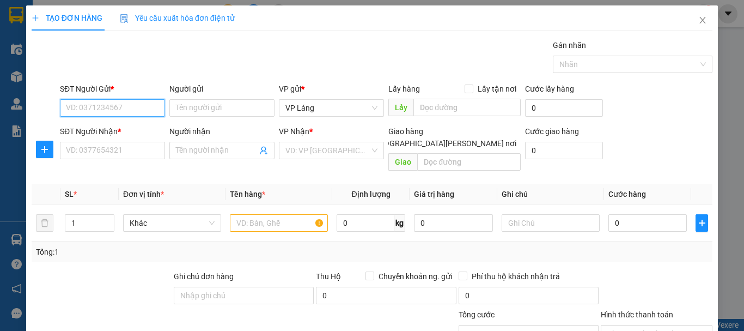
click at [141, 111] on input "SĐT Người Gửi *" at bounding box center [112, 107] width 105 height 17
click at [135, 100] on input "SĐT Người Gửi *" at bounding box center [112, 107] width 105 height 17
click at [138, 106] on input "SĐT Người Gửi *" at bounding box center [112, 107] width 105 height 17
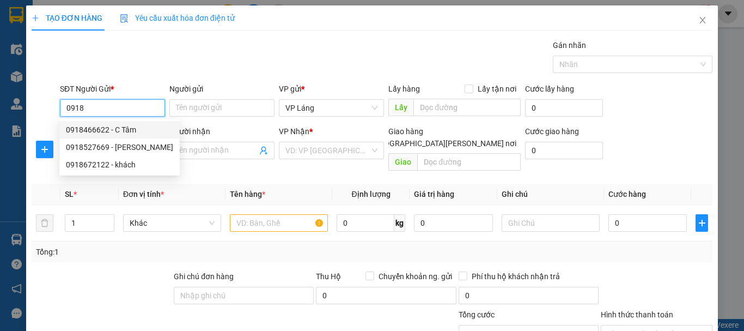
click at [144, 134] on div "0918466622 - C Tâm" at bounding box center [119, 129] width 120 height 17
type input "0918466622"
type input "C Tâm"
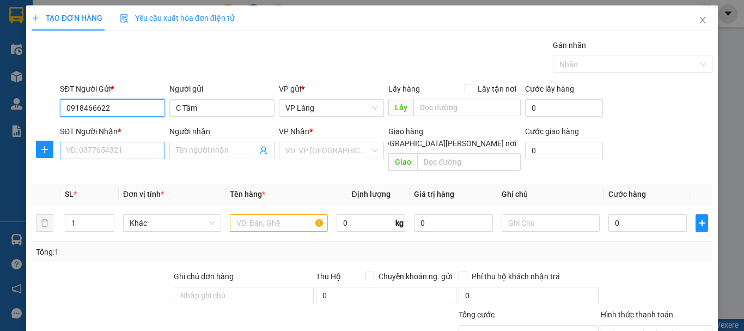
type input "0918466622"
click at [129, 152] on input "SĐT Người Nhận *" at bounding box center [112, 150] width 105 height 17
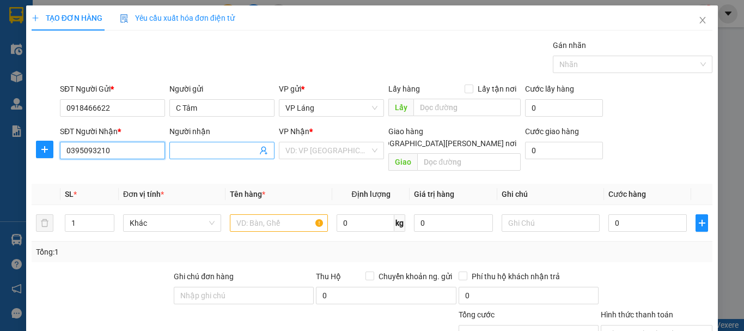
type input "0395093210"
click at [200, 154] on input "Người nhận" at bounding box center [216, 150] width 81 height 12
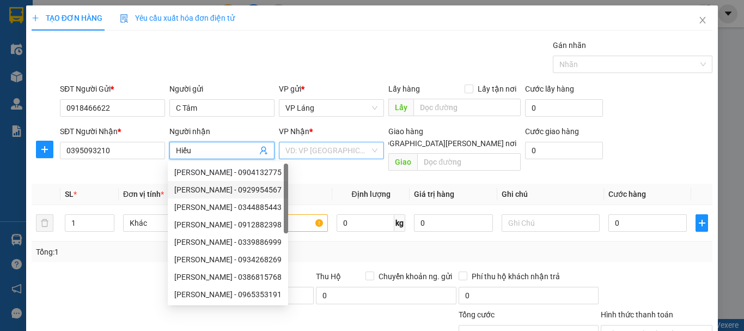
type input "Hiếu"
click at [328, 148] on input "search" at bounding box center [327, 150] width 84 height 16
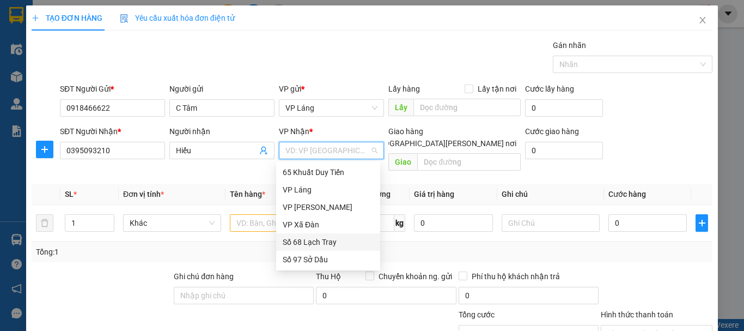
click at [330, 242] on div "Số 68 Lạch Tray" at bounding box center [328, 242] width 91 height 12
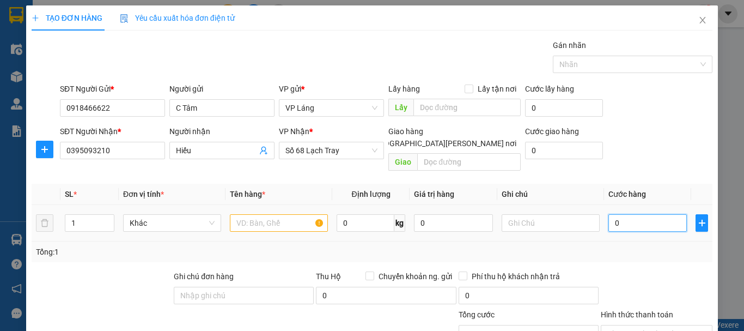
click at [661, 214] on input "0" at bounding box center [647, 222] width 78 height 17
click at [290, 214] on input "text" at bounding box center [279, 222] width 98 height 17
type input "y"
type input "thùng"
click at [649, 214] on input "0" at bounding box center [647, 222] width 78 height 17
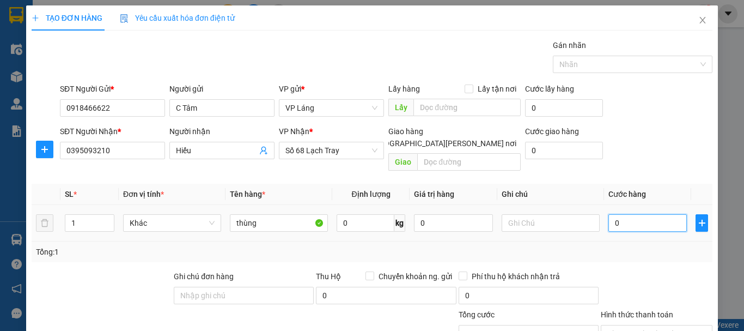
type input "5"
type input "50"
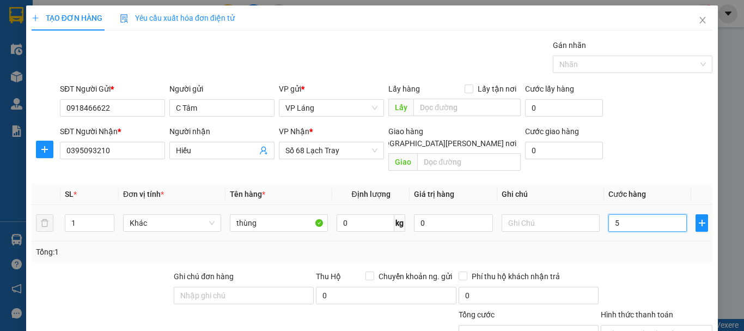
type input "50"
type input "500"
type input "5.000"
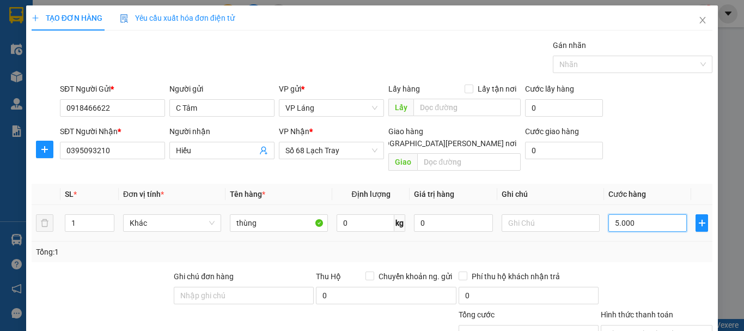
type input "5.000"
type input "50.000"
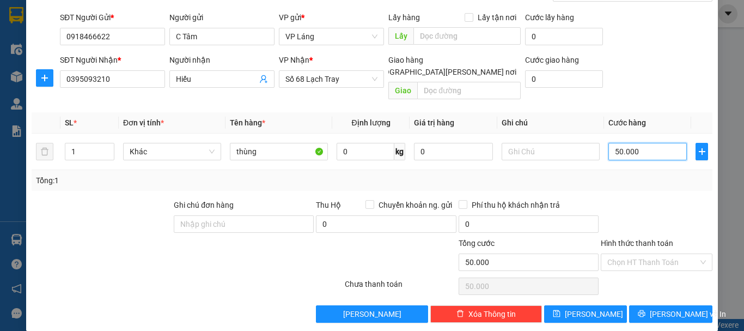
scroll to position [72, 0]
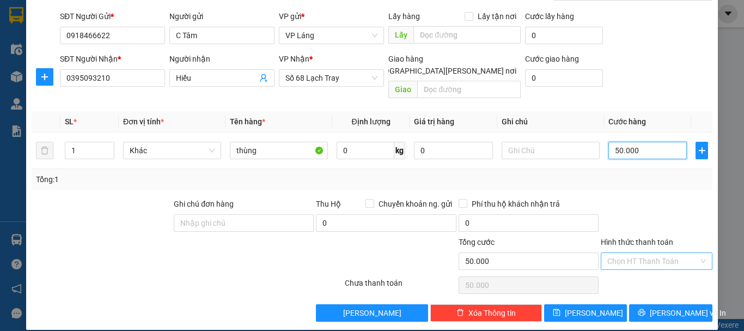
type input "50.000"
click at [651, 253] on input "Hình thức thanh toán" at bounding box center [652, 261] width 91 height 16
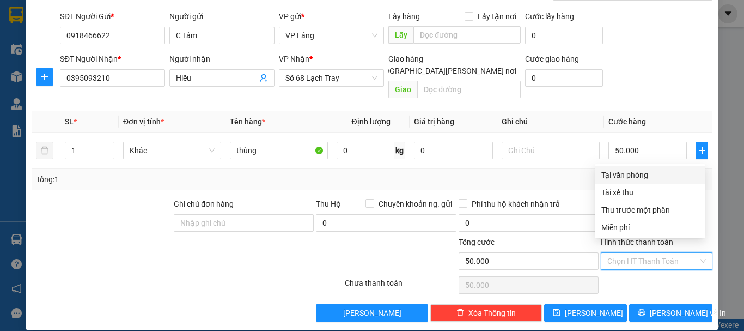
click at [663, 172] on div "Tại văn phòng" at bounding box center [649, 175] width 97 height 12
type input "0"
click at [647, 171] on div "Tại văn phòng" at bounding box center [649, 175] width 97 height 12
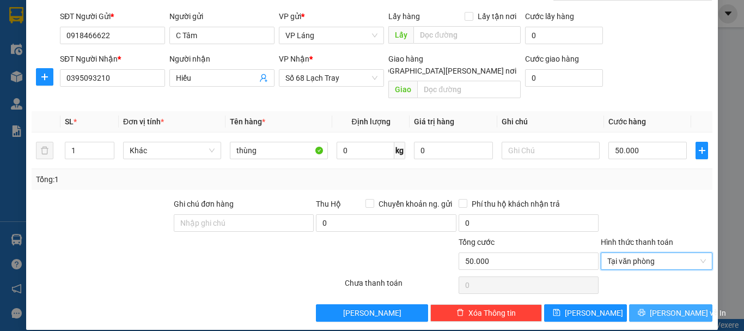
click at [677, 307] on span "[PERSON_NAME] và In" at bounding box center [688, 313] width 76 height 12
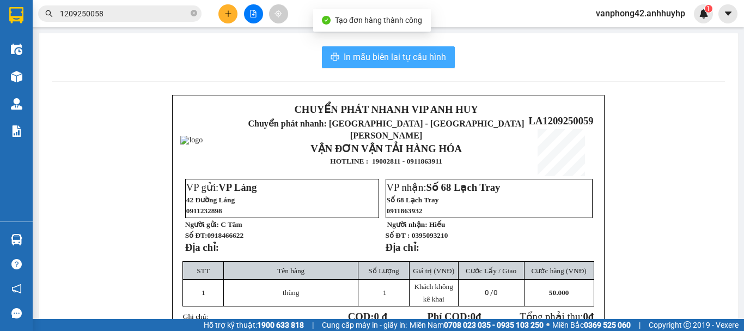
click at [422, 56] on span "In mẫu biên lai tự cấu hình" at bounding box center [395, 57] width 102 height 14
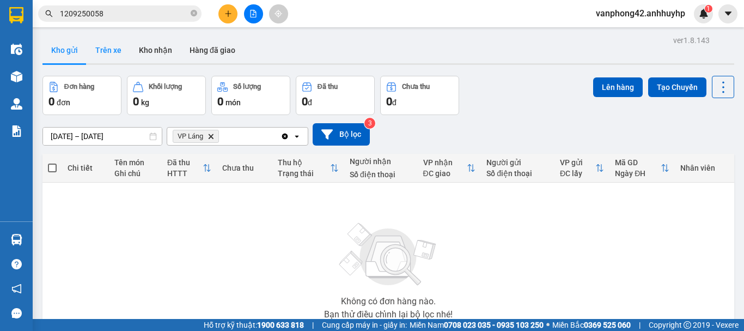
click at [108, 48] on button "Trên xe" at bounding box center [109, 50] width 44 height 26
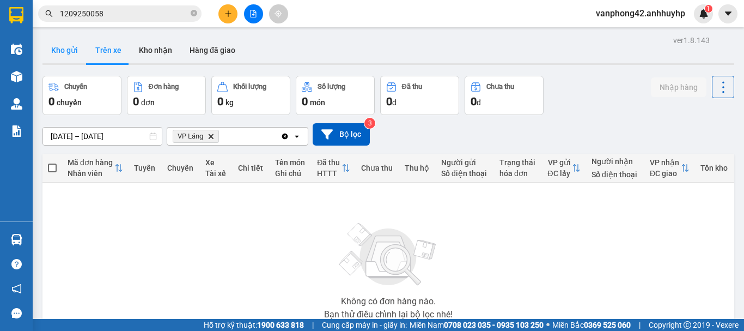
click at [73, 45] on button "Kho gửi" at bounding box center [64, 50] width 44 height 26
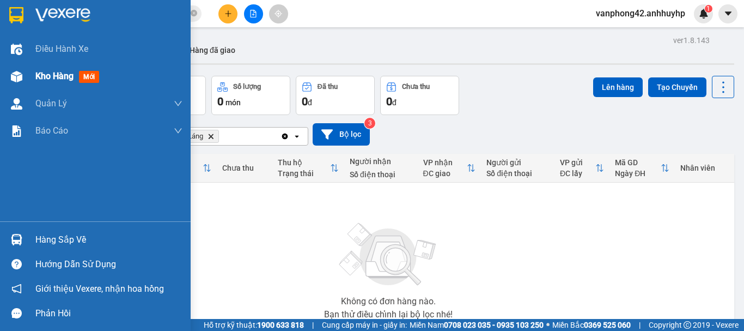
click at [41, 79] on span "Kho hàng" at bounding box center [54, 76] width 38 height 10
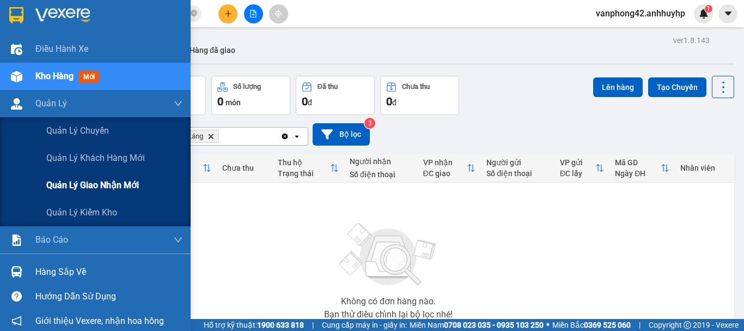
click at [80, 179] on span "Quản lý giao nhận mới" at bounding box center [92, 185] width 93 height 14
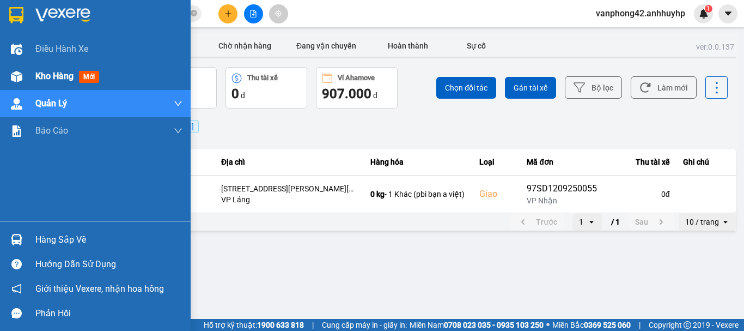
click at [55, 81] on span "Kho hàng" at bounding box center [54, 76] width 38 height 10
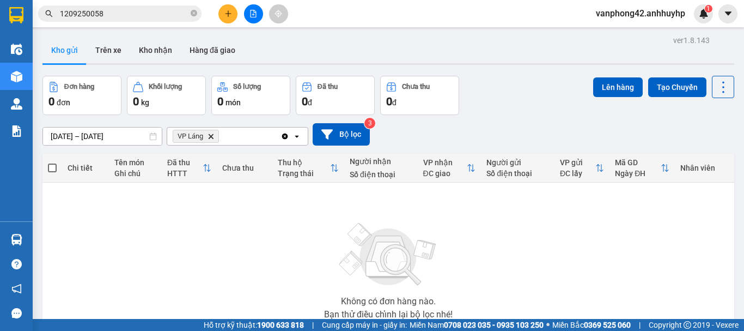
click at [209, 251] on div "Không có đơn hàng nào. Bạn thử điều chỉnh lại bộ lọc nhé!" at bounding box center [388, 267] width 681 height 163
click at [106, 45] on button "Trên xe" at bounding box center [109, 50] width 44 height 26
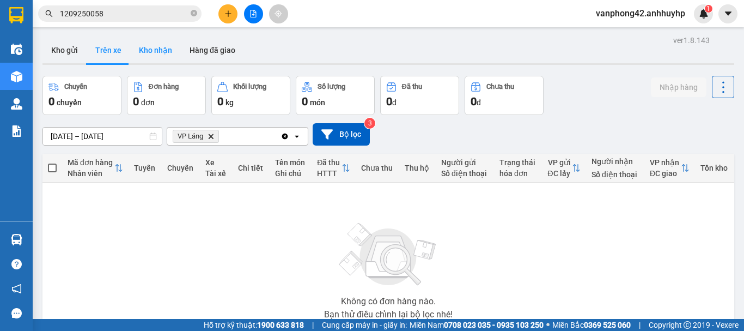
click at [150, 50] on button "Kho nhận" at bounding box center [155, 50] width 51 height 26
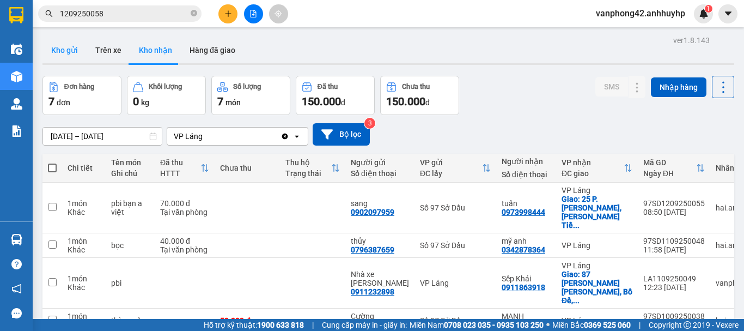
click at [78, 48] on button "Kho gửi" at bounding box center [64, 50] width 44 height 26
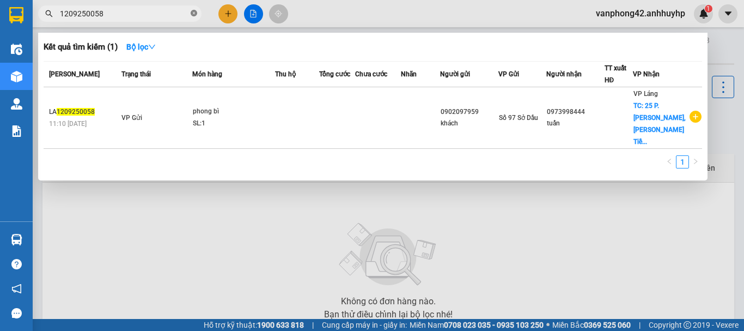
click at [193, 13] on icon "close-circle" at bounding box center [194, 13] width 7 height 7
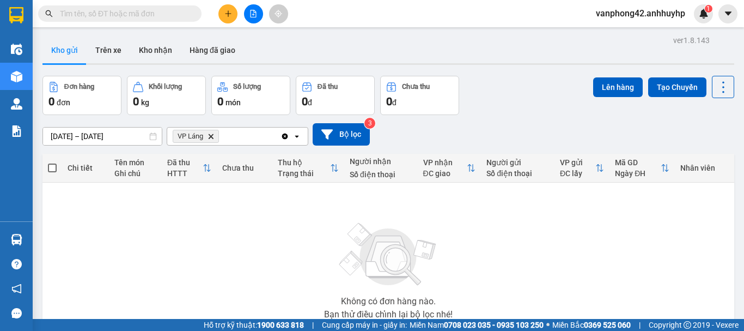
click at [71, 53] on button "Kho gửi" at bounding box center [64, 50] width 44 height 26
click at [99, 142] on div "ver 1.8.143 Kho gửi Trên xe Kho nhận Hàng đã giao Đơn hàng 0 đơn Khối lượng 0 k…" at bounding box center [388, 212] width 700 height 359
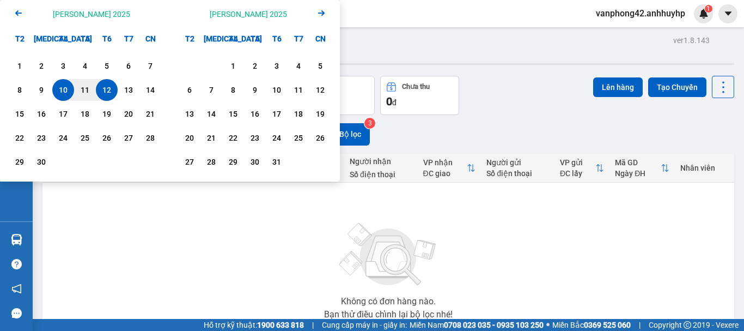
click at [112, 89] on div "12" at bounding box center [106, 89] width 15 height 13
type input "12/09/2025 – / /"
click at [359, 137] on button "Bộ lọc" at bounding box center [341, 134] width 57 height 22
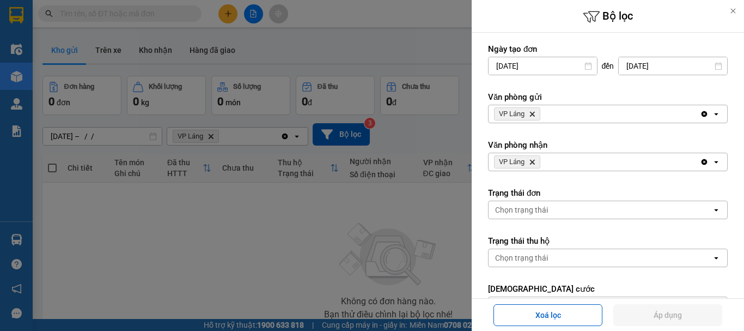
click at [361, 40] on div at bounding box center [372, 165] width 744 height 331
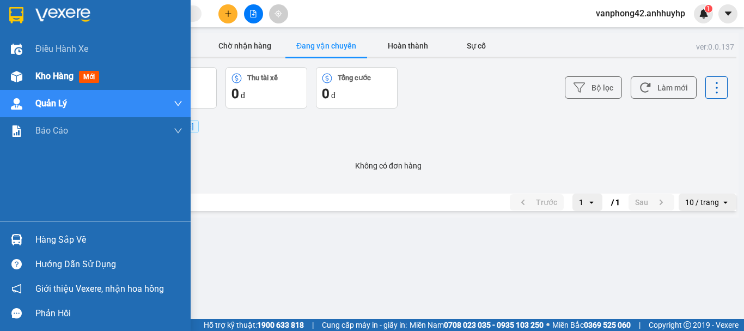
click at [41, 74] on span "Kho hàng" at bounding box center [54, 76] width 38 height 10
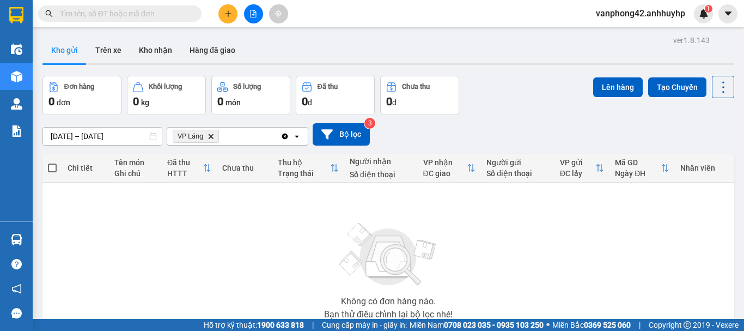
click at [59, 56] on button "Kho gửi" at bounding box center [64, 50] width 44 height 26
click at [105, 52] on button "Trên xe" at bounding box center [109, 50] width 44 height 26
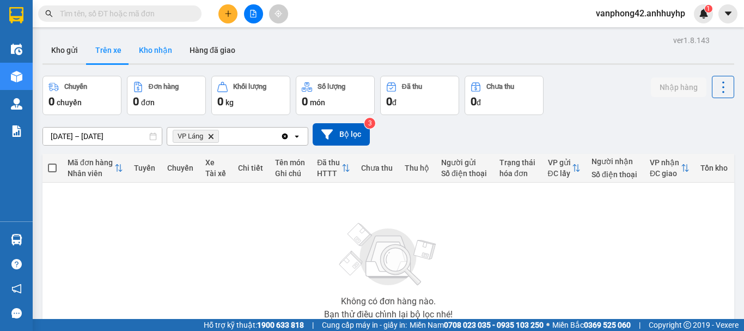
click at [156, 56] on button "Kho nhận" at bounding box center [155, 50] width 51 height 26
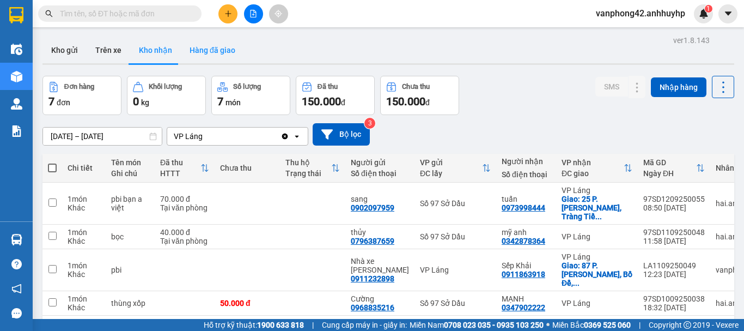
click at [218, 54] on button "Hàng đã giao" at bounding box center [212, 50] width 63 height 26
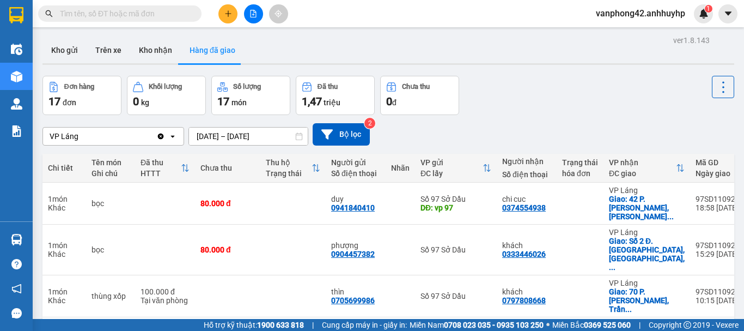
click at [145, 11] on input "text" at bounding box center [124, 14] width 129 height 12
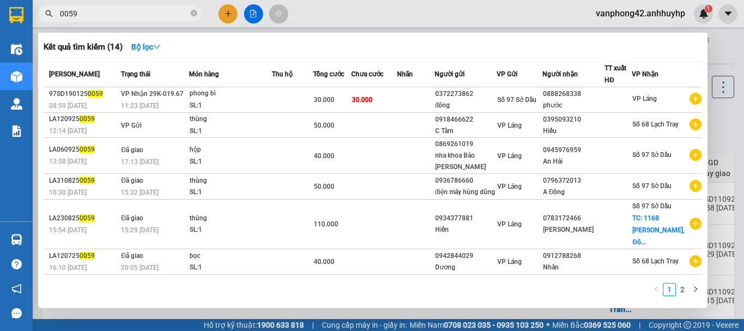
click at [60, 11] on input "0059" at bounding box center [124, 14] width 129 height 12
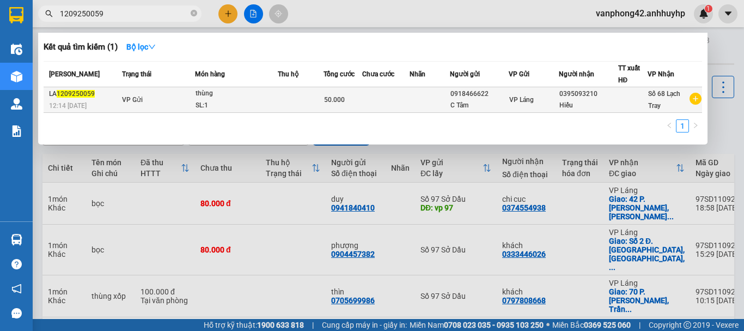
type input "1209250059"
click at [241, 107] on div "SL: 1" at bounding box center [237, 106] width 82 height 12
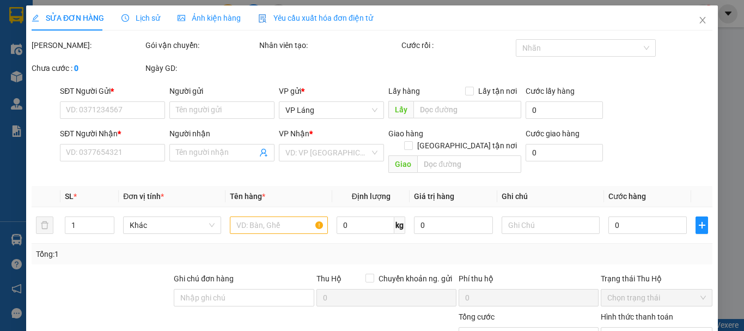
type input "0918466622"
type input "C Tâm"
type input "0395093210"
type input "Hiếu"
type input "50.000"
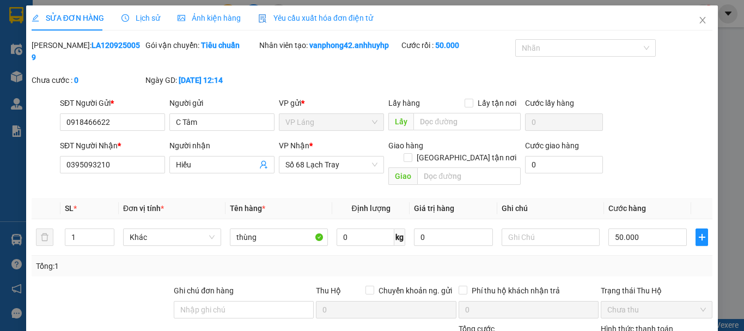
click at [153, 20] on span "Lịch sử" at bounding box center [140, 18] width 39 height 9
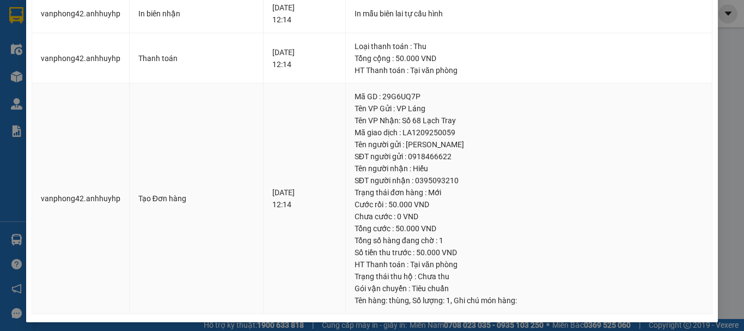
scroll to position [80, 0]
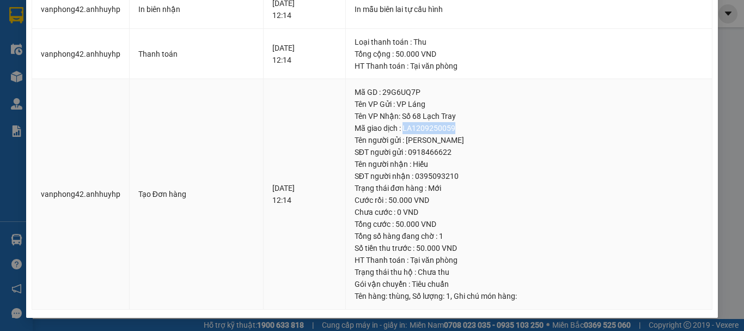
drag, startPoint x: 472, startPoint y: 127, endPoint x: 418, endPoint y: 125, distance: 54.5
click at [418, 125] on div "Mã giao dịch : LA1209250059" at bounding box center [529, 128] width 349 height 12
copy div "LA1209250059"
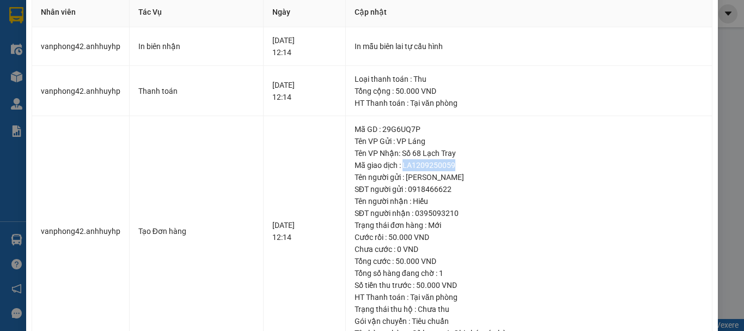
scroll to position [0, 0]
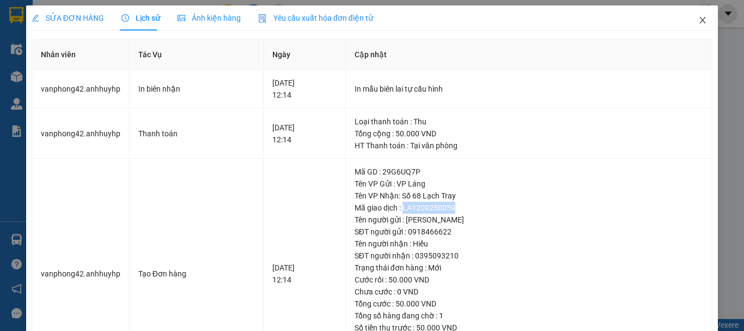
drag, startPoint x: 691, startPoint y: 21, endPoint x: 692, endPoint y: 10, distance: 10.5
click at [698, 20] on icon "close" at bounding box center [702, 20] width 9 height 9
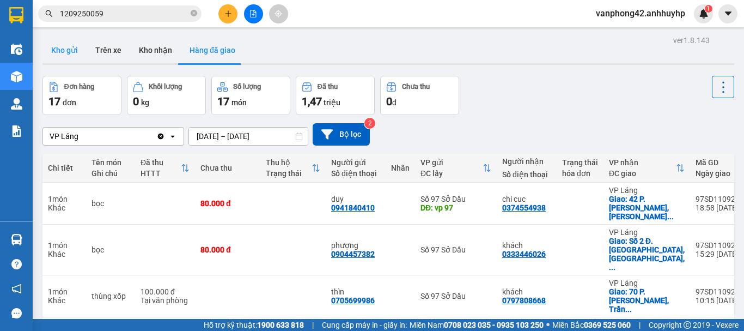
click at [63, 50] on button "Kho gửi" at bounding box center [64, 50] width 44 height 26
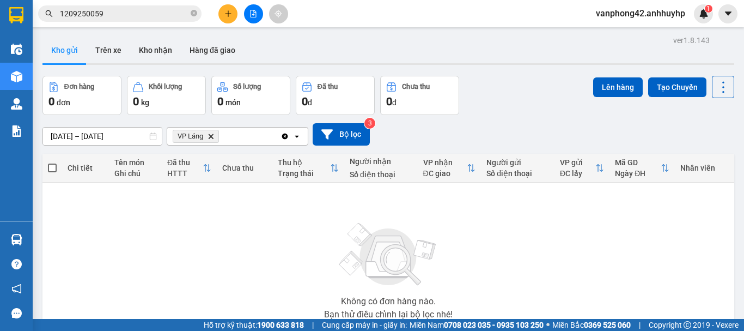
click at [119, 233] on div "Không có đơn hàng nào. Bạn thử điều chỉnh lại bộ lọc nhé!" at bounding box center [388, 267] width 681 height 163
click at [112, 51] on button "Trên xe" at bounding box center [109, 50] width 44 height 26
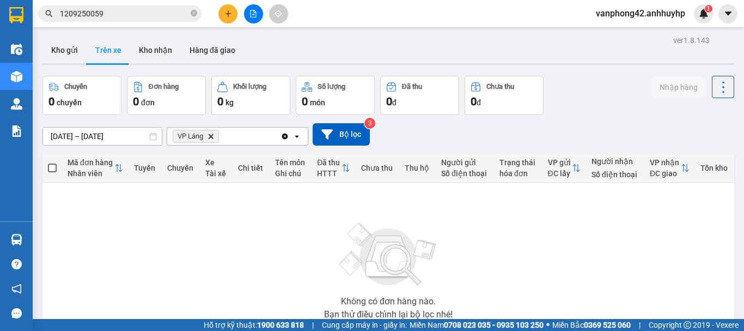
click at [120, 16] on input "1209250059" at bounding box center [124, 14] width 129 height 12
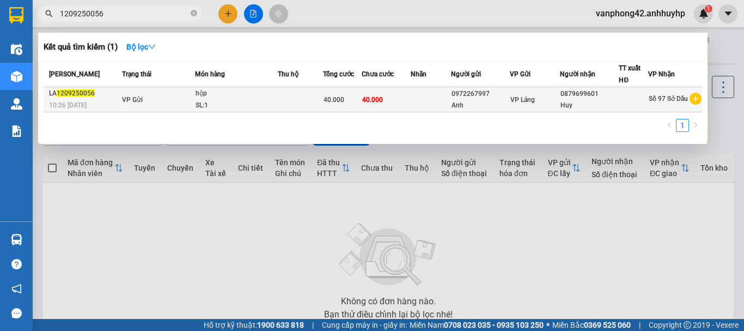
type input "1209250056"
click at [290, 108] on td at bounding box center [300, 99] width 45 height 25
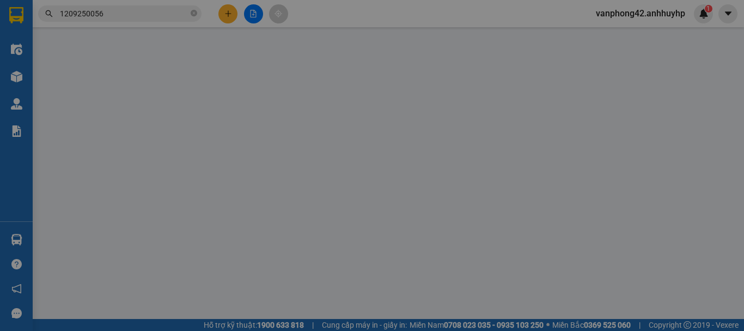
click at [290, 108] on span "VP Láng" at bounding box center [331, 110] width 92 height 16
type input "0972267997"
type input "Anh"
type input "0879699601"
type input "Huy"
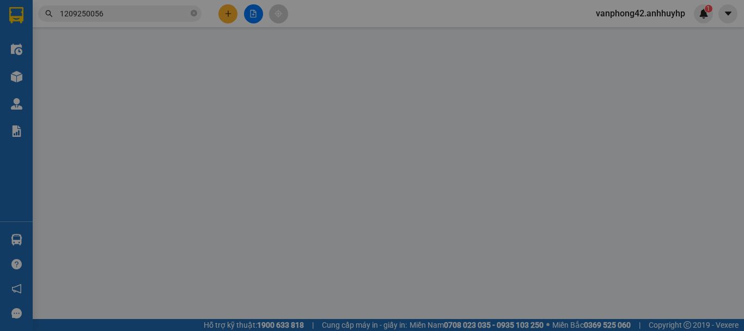
type input "40.000"
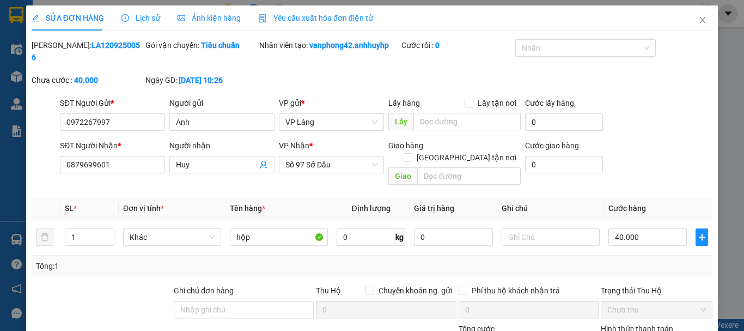
click at [139, 16] on span "Lịch sử" at bounding box center [140, 18] width 39 height 9
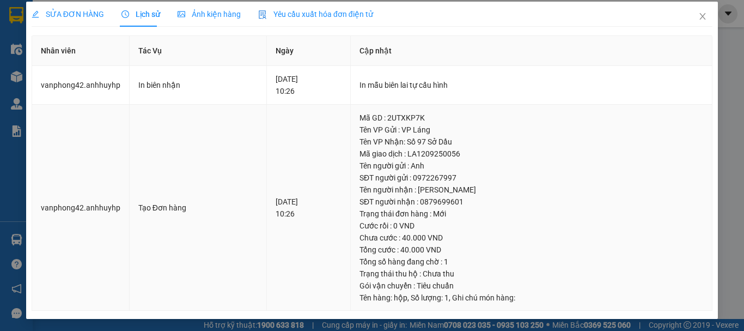
scroll to position [5, 0]
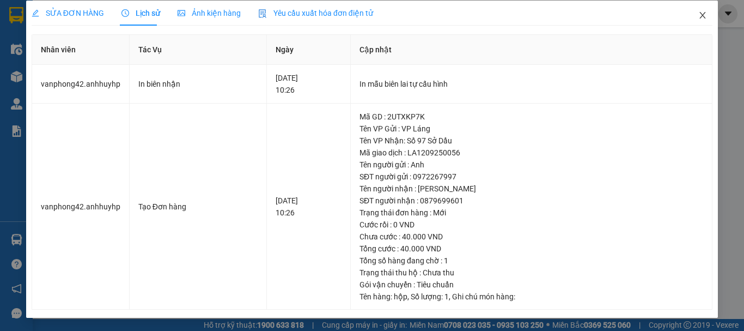
click at [698, 19] on icon "close" at bounding box center [702, 15] width 9 height 9
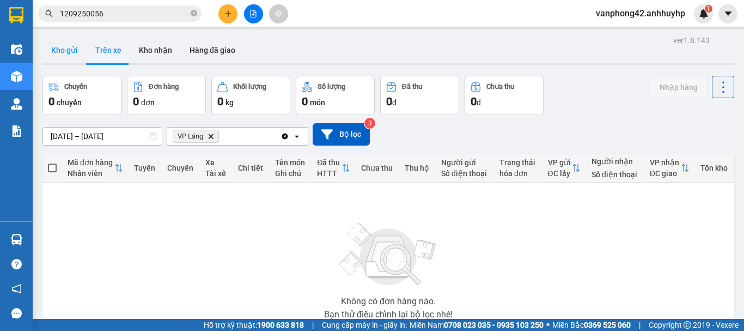
click at [61, 42] on button "Kho gửi" at bounding box center [64, 50] width 44 height 26
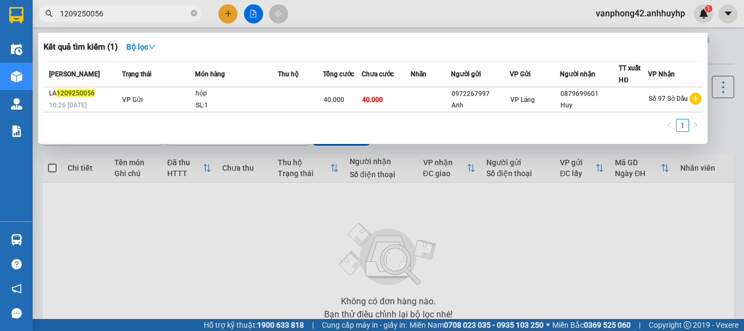
click at [122, 13] on input "1209250056" at bounding box center [124, 14] width 129 height 12
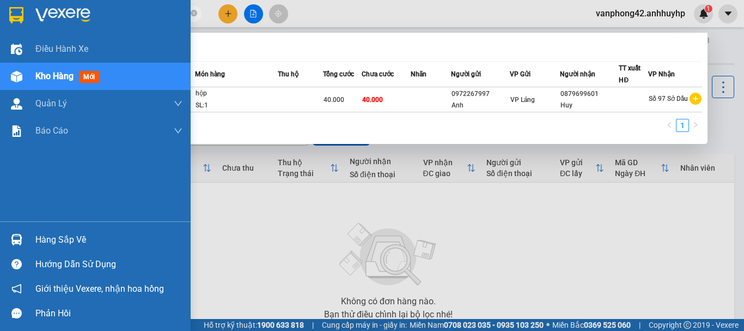
click at [9, 153] on div "Điều hành xe Kho hàng mới Quản [PERSON_NAME] lý chuyến Quản lý khách hàng mới Q…" at bounding box center [95, 128] width 191 height 186
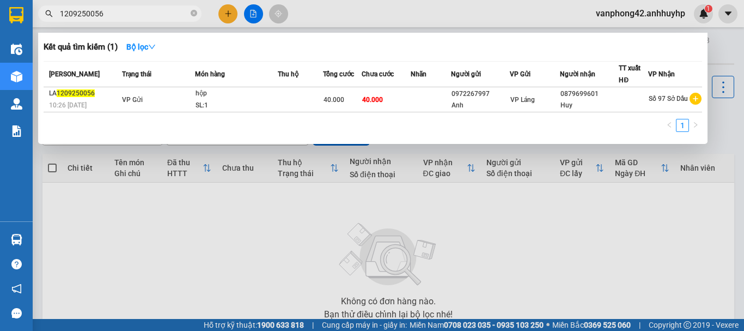
click at [238, 223] on div at bounding box center [372, 165] width 744 height 331
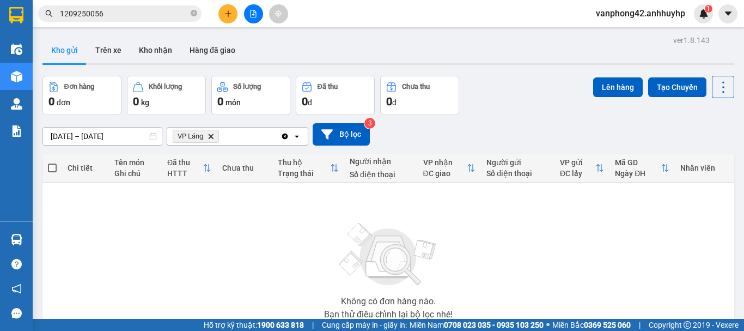
click at [294, 137] on icon "open" at bounding box center [296, 136] width 9 height 9
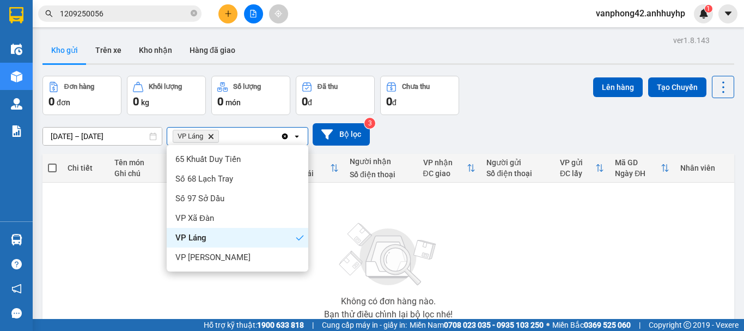
click at [213, 236] on div "VP Láng" at bounding box center [238, 238] width 142 height 20
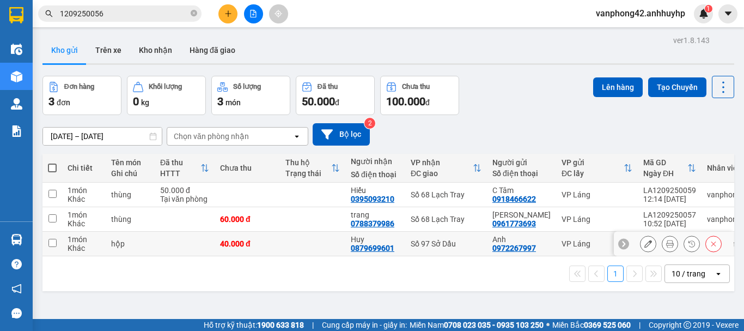
click at [53, 243] on input "checkbox" at bounding box center [52, 243] width 8 height 8
checkbox input "true"
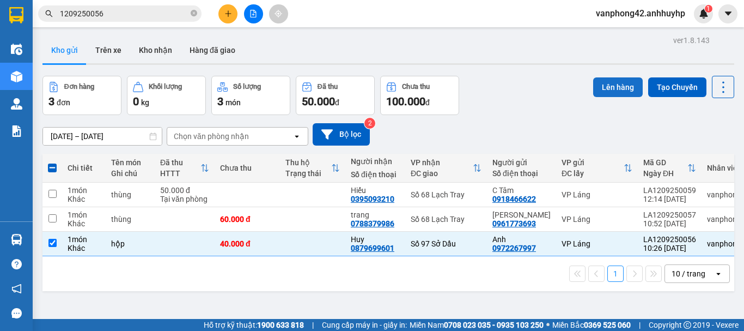
click at [615, 89] on button "Lên hàng" at bounding box center [618, 87] width 50 height 20
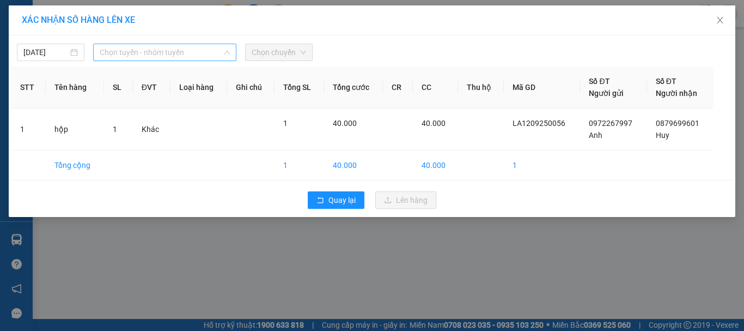
click at [175, 47] on span "Chọn tuyến - nhóm tuyến" at bounding box center [165, 52] width 130 height 16
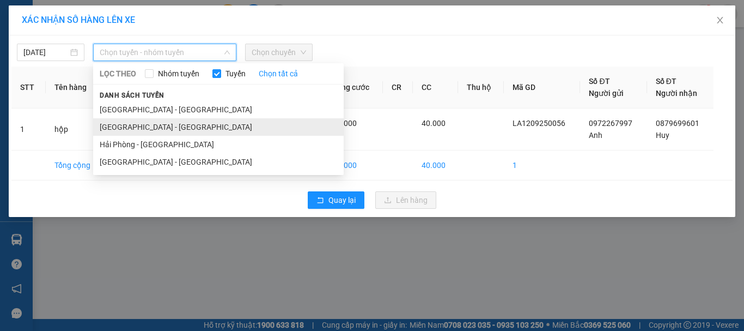
click at [154, 126] on li "[GEOGRAPHIC_DATA] - [GEOGRAPHIC_DATA]" at bounding box center [218, 126] width 251 height 17
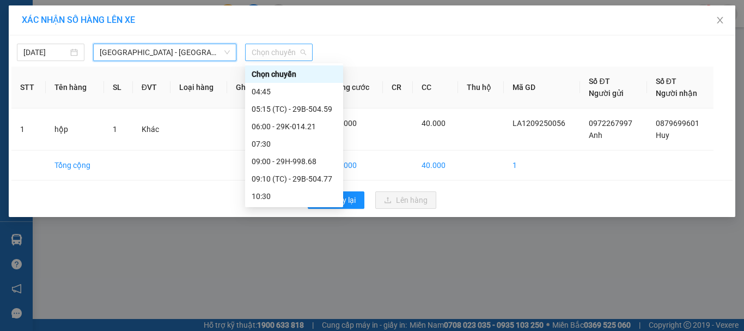
click at [270, 47] on span "Chọn chuyến" at bounding box center [279, 52] width 54 height 16
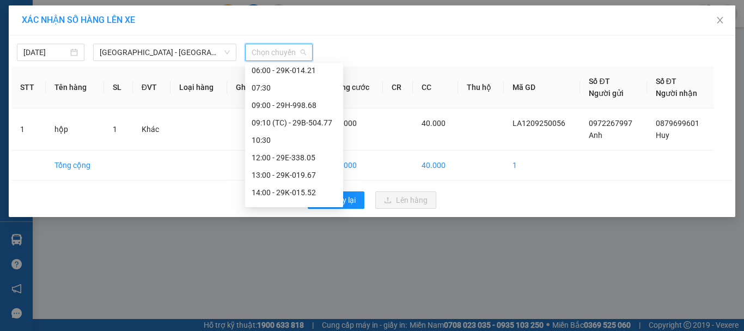
scroll to position [54, 0]
click at [311, 158] on div "12:00 - 29E-338.05" at bounding box center [294, 159] width 85 height 12
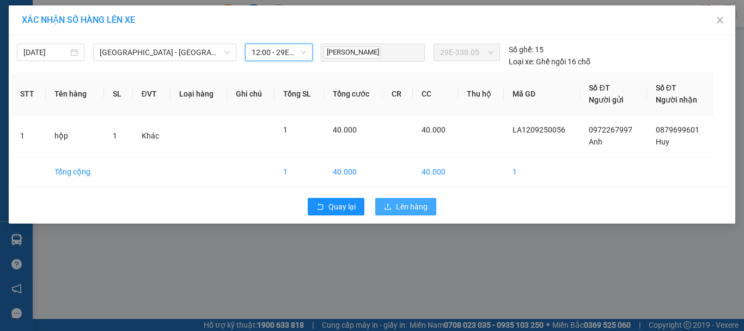
click at [419, 208] on span "Lên hàng" at bounding box center [412, 206] width 32 height 12
